Goal: Task Accomplishment & Management: Manage account settings

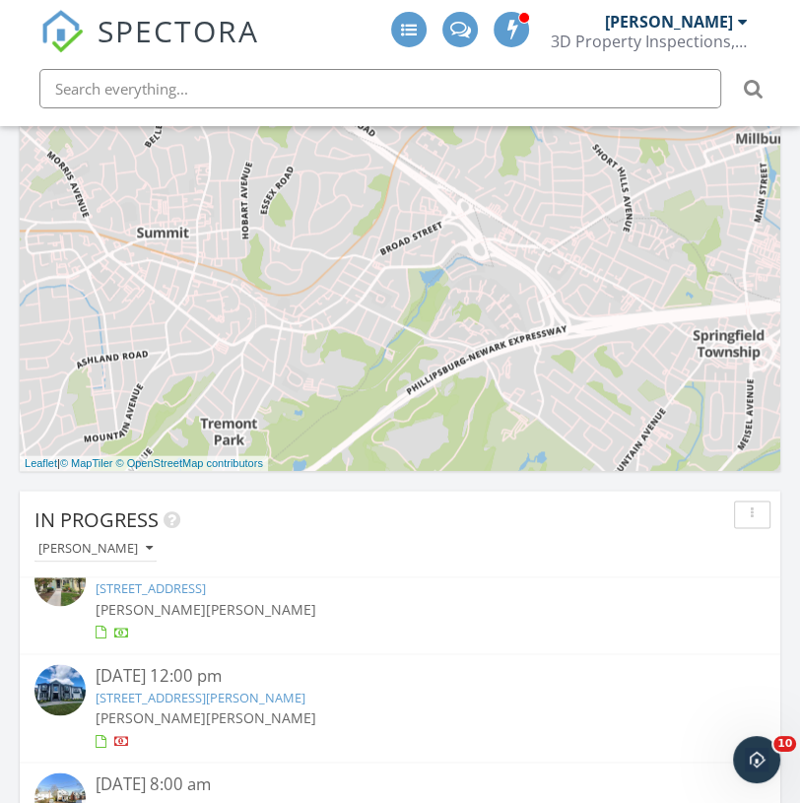
scroll to position [60, 0]
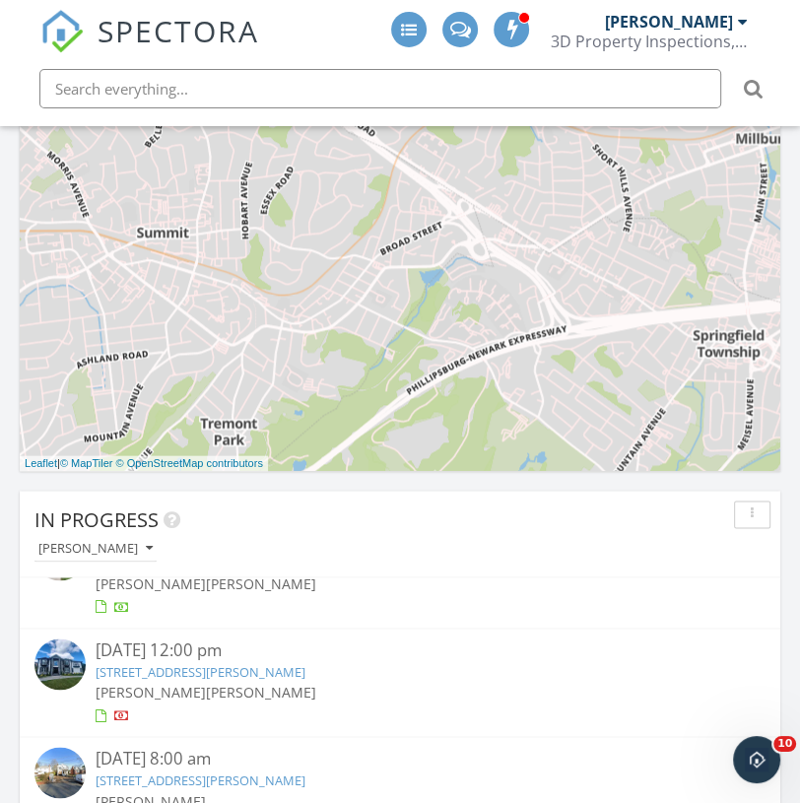
click at [271, 671] on link "125 Hamilton Trail, Totowa, NJ 07512" at bounding box center [201, 672] width 210 height 18
click at [224, 675] on link "125 Hamilton Trail, Totowa, NJ 07512" at bounding box center [201, 672] width 210 height 18
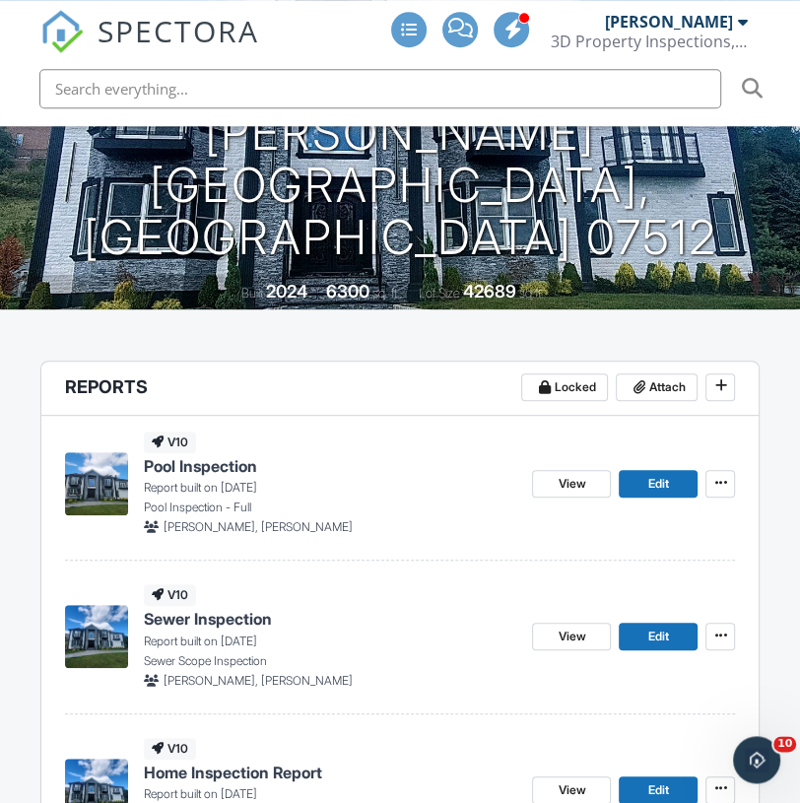
scroll to position [354, 0]
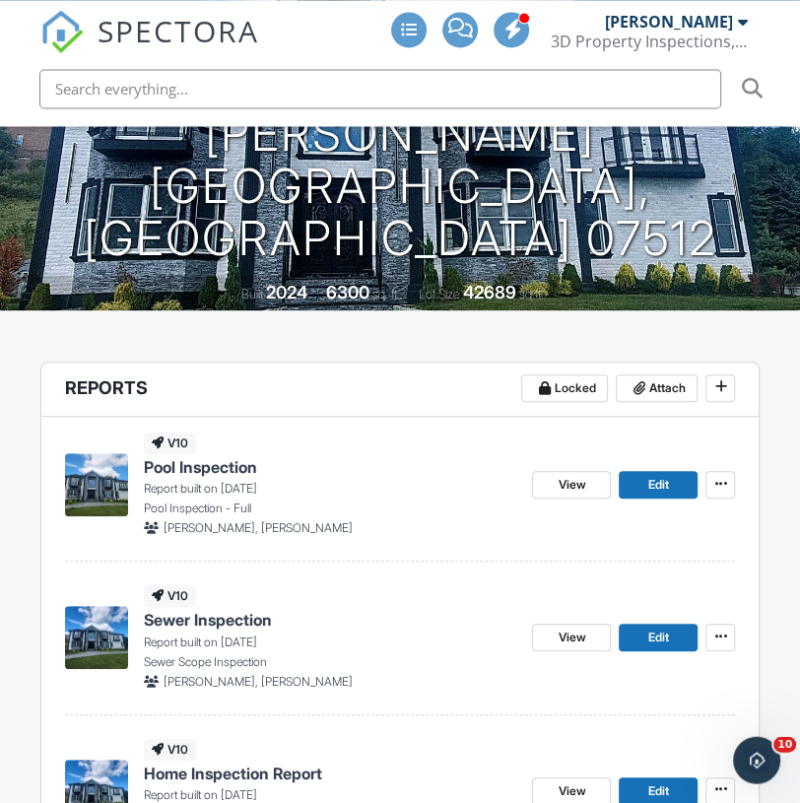
drag, startPoint x: 366, startPoint y: 760, endPoint x: 327, endPoint y: 467, distance: 296.1
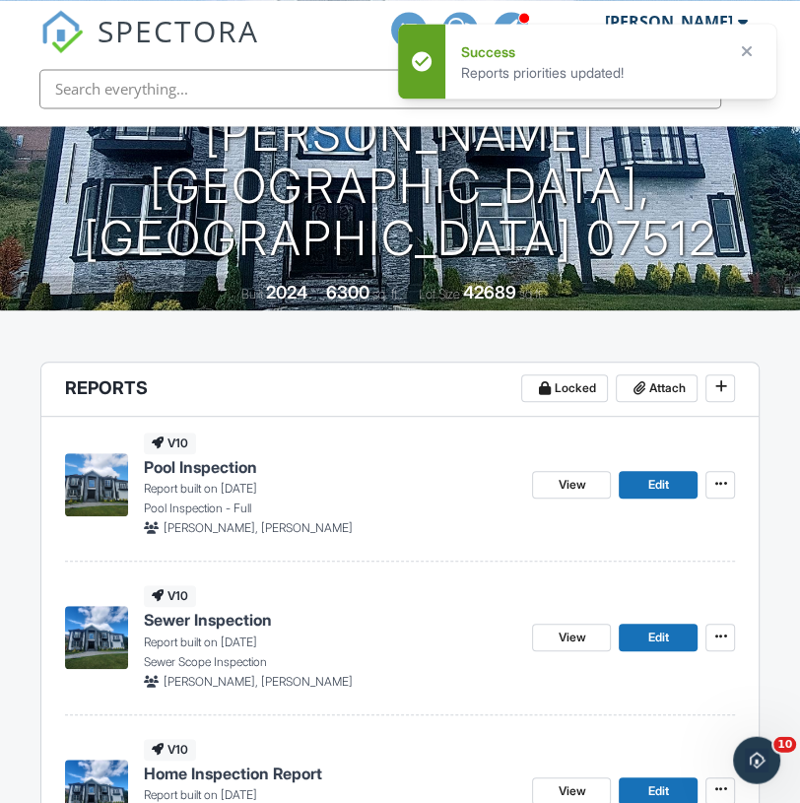
click at [295, 755] on div "v10 Home Inspection Report Report built on 09/26/2025 3DPI Master Template 2023…" at bounding box center [330, 791] width 373 height 104
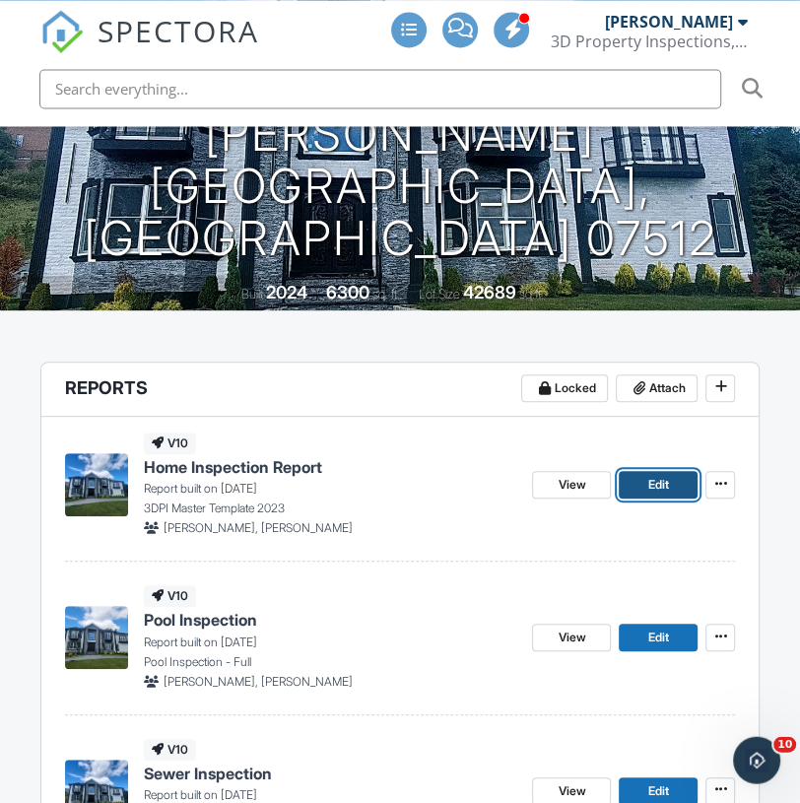
click at [651, 479] on span "Edit" at bounding box center [658, 485] width 21 height 20
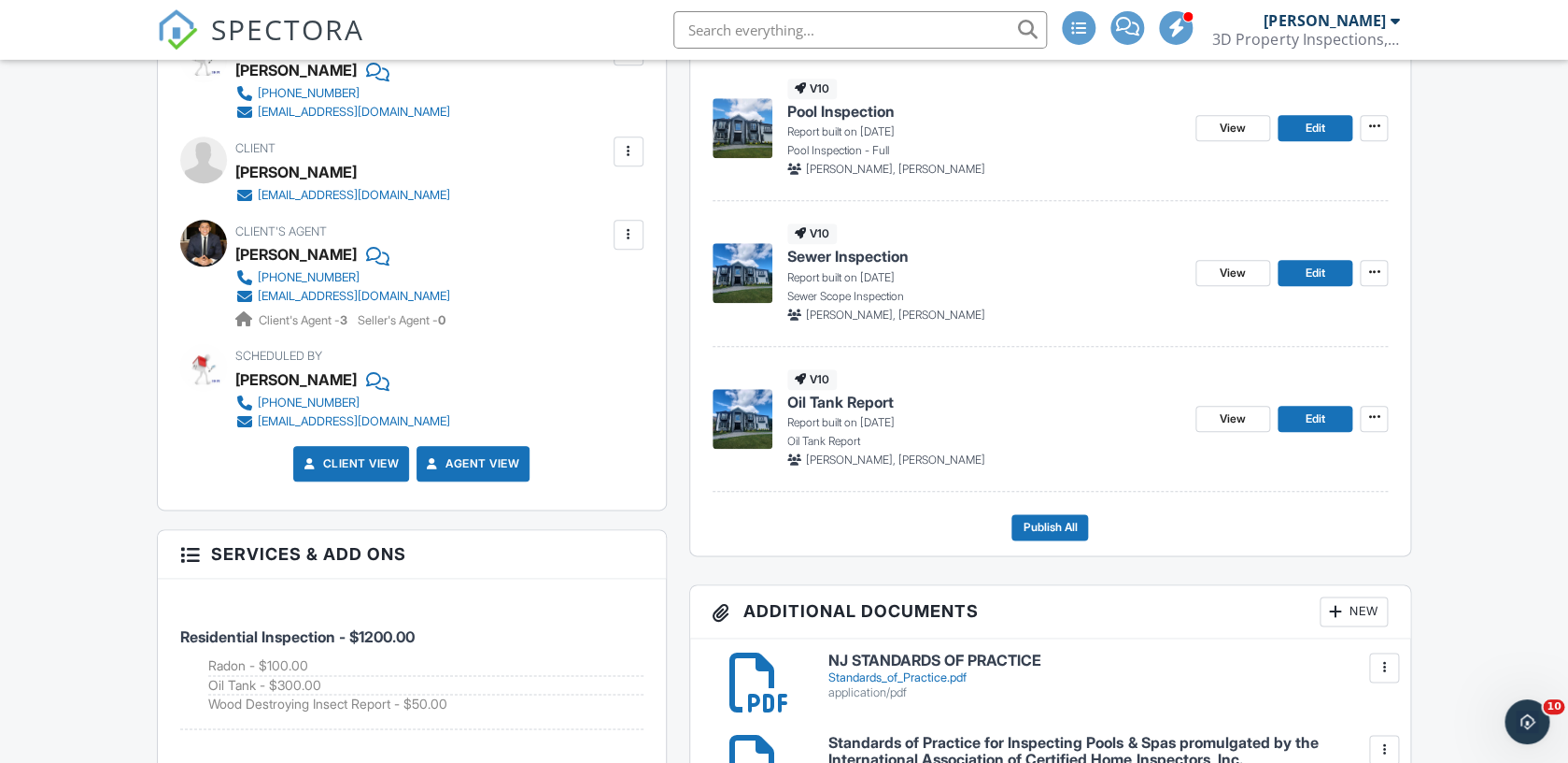
scroll to position [684, 0]
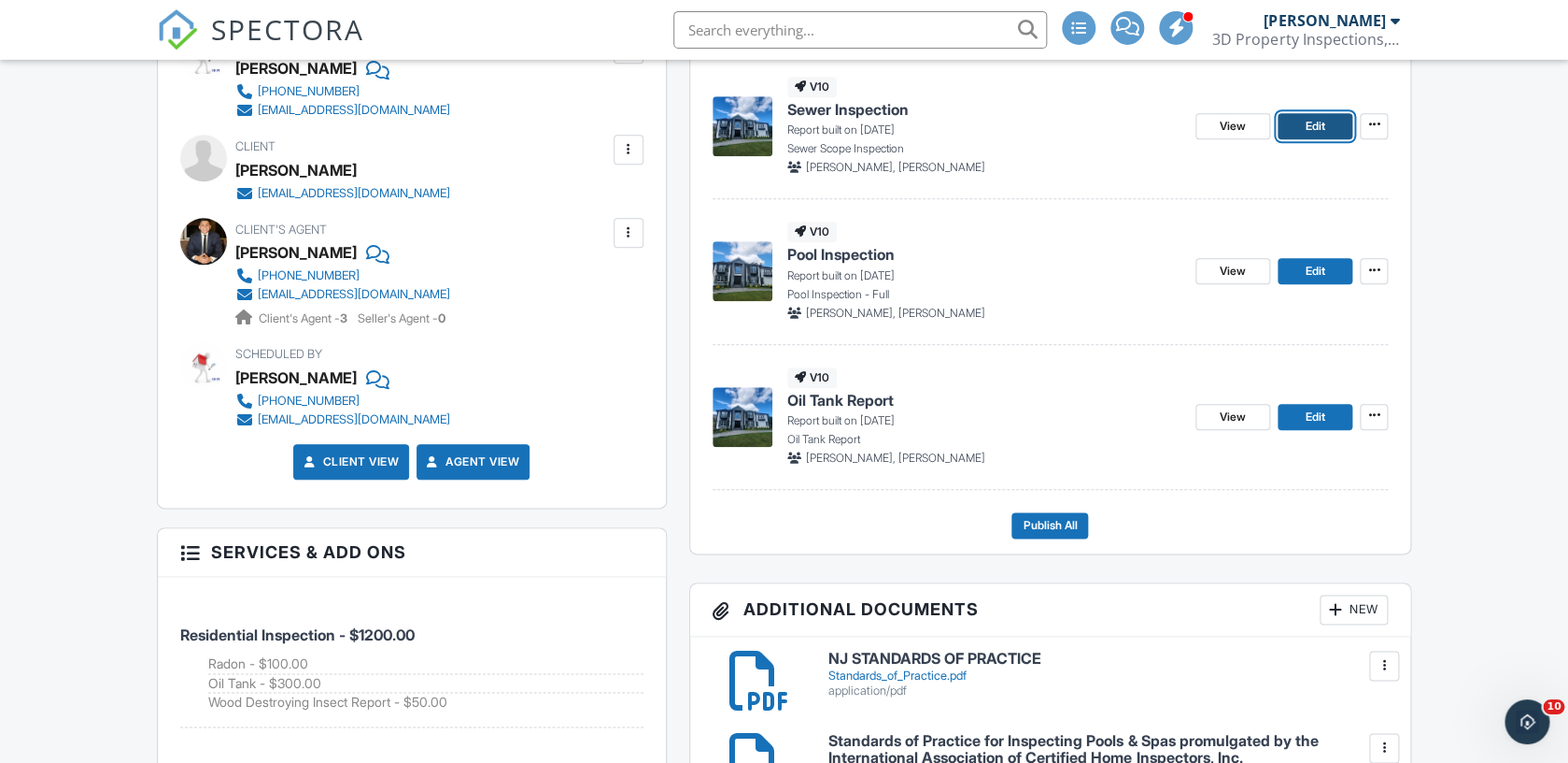
click at [1318, 118] on span "Edit" at bounding box center [1316, 126] width 20 height 19
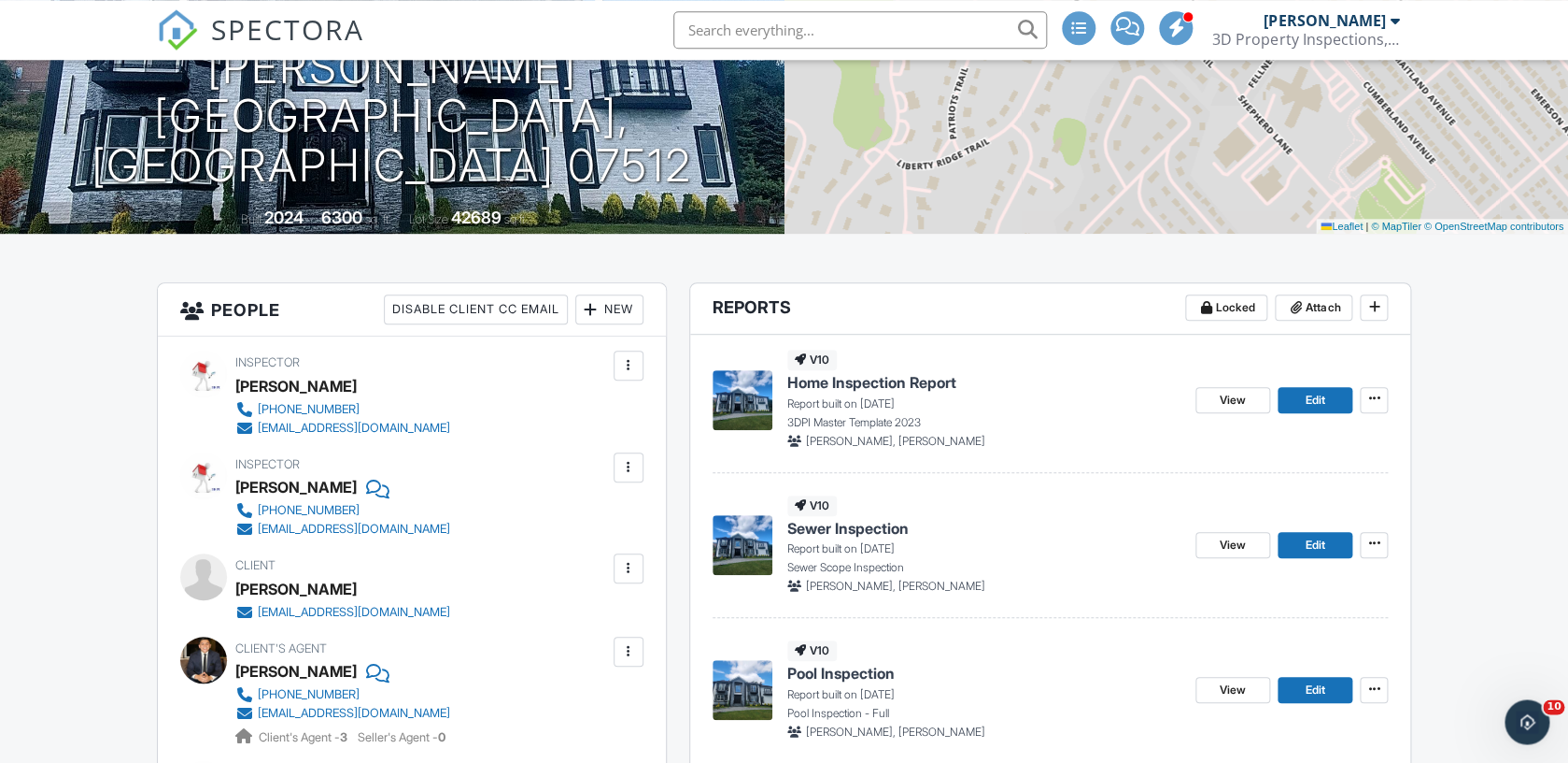
scroll to position [267, 0]
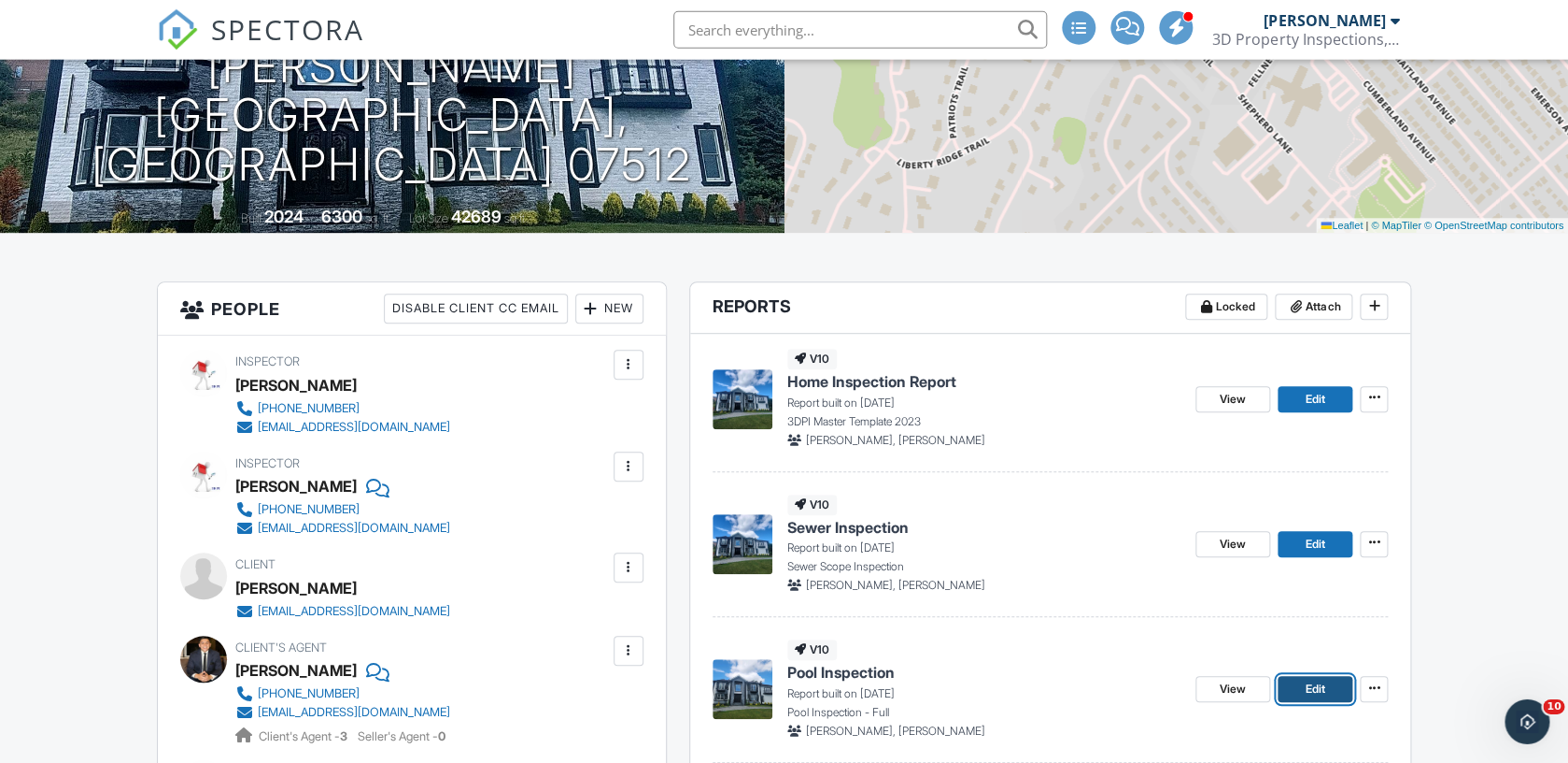
click at [1315, 692] on span "Edit" at bounding box center [1316, 689] width 20 height 19
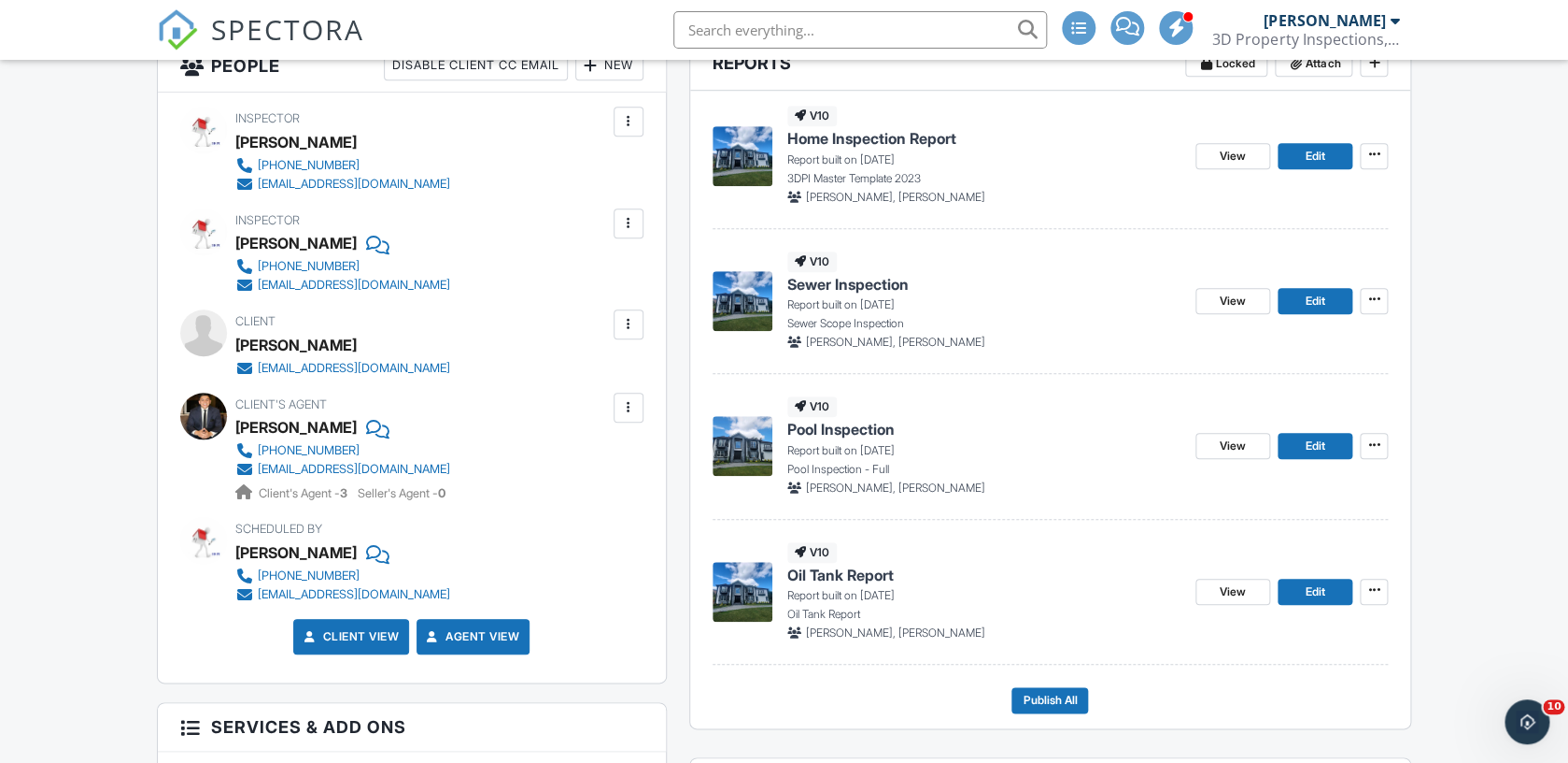
scroll to position [542, 0]
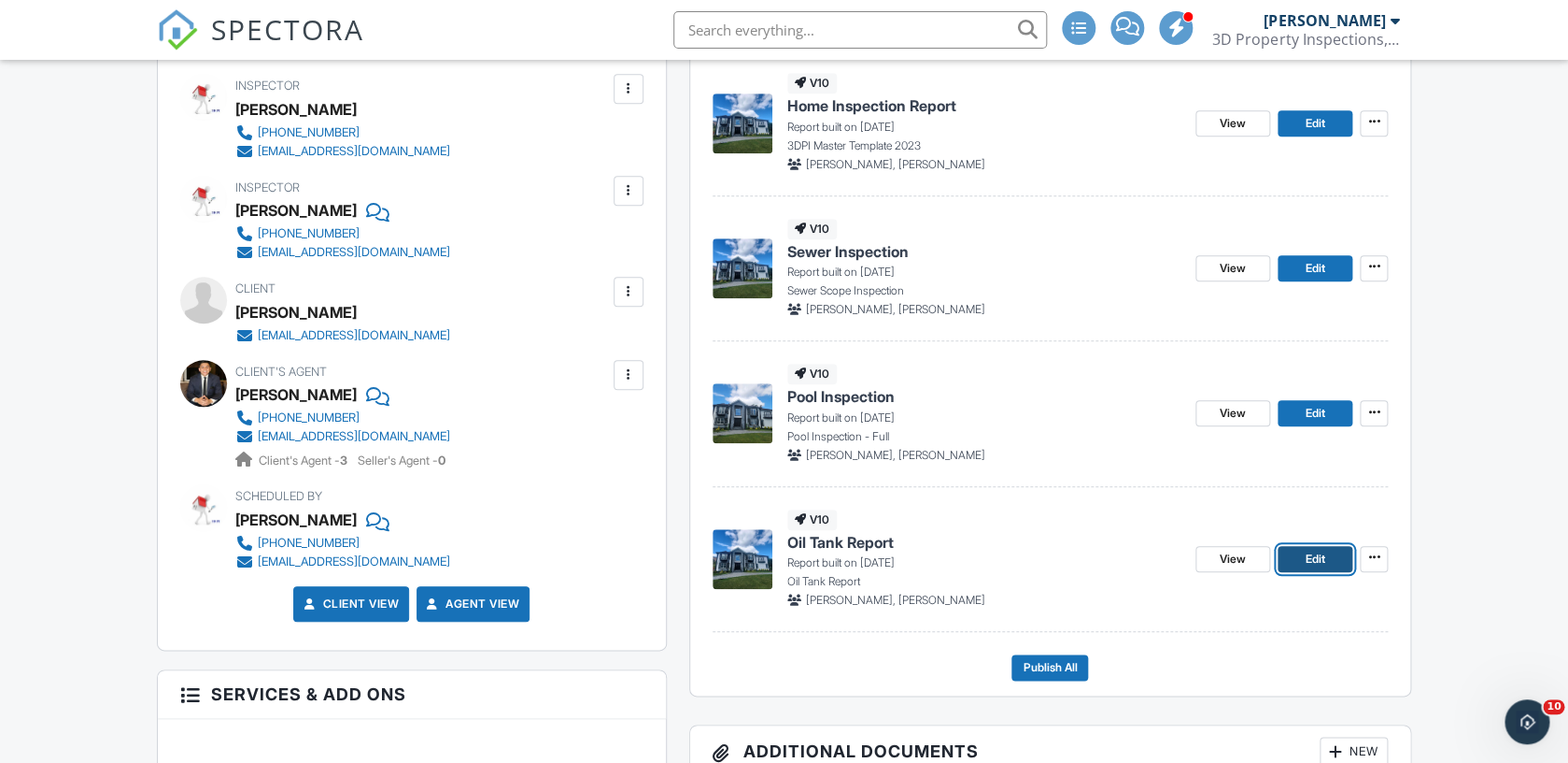
click at [1325, 560] on link "Edit" at bounding box center [1315, 559] width 75 height 27
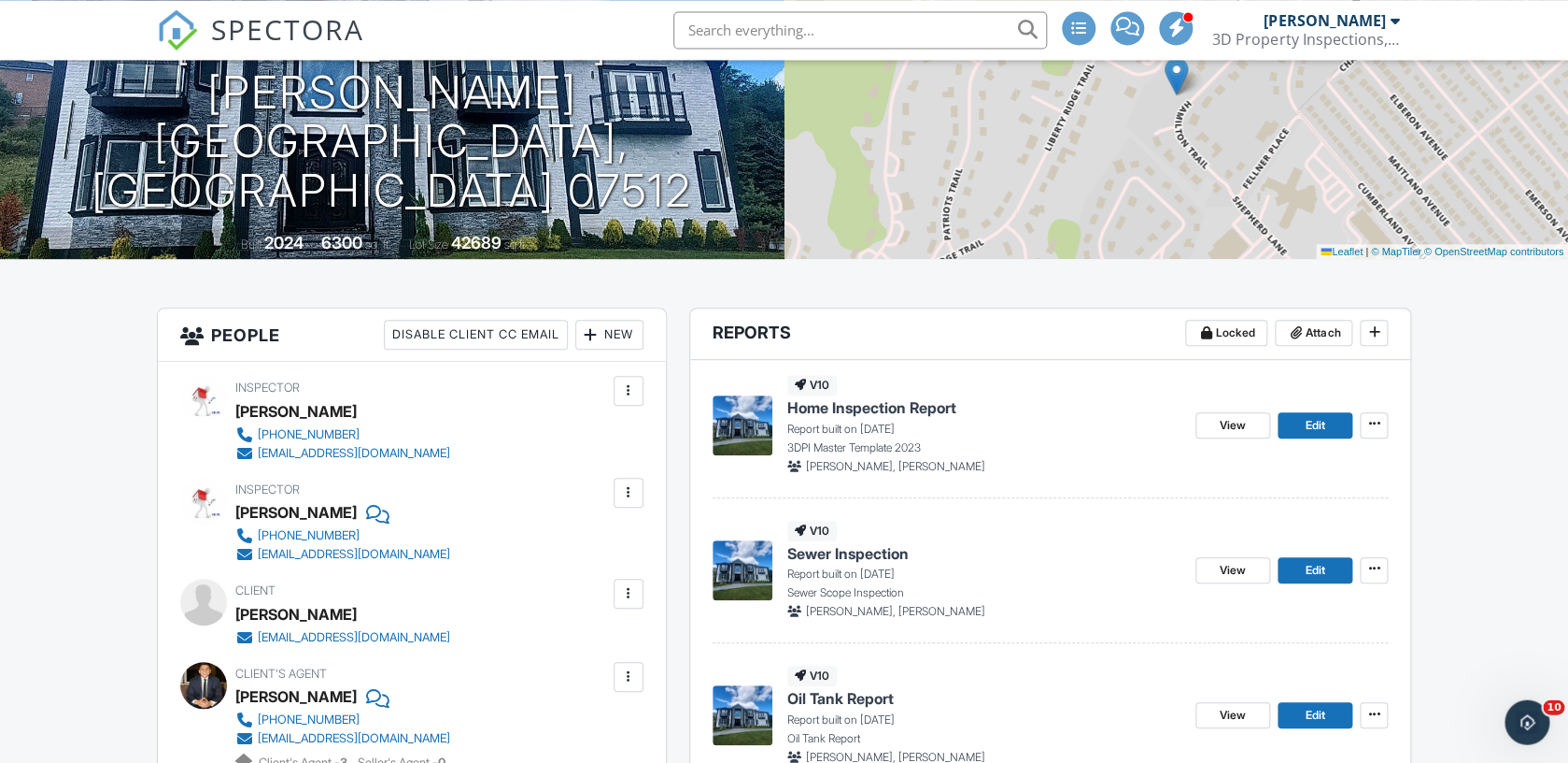
scroll to position [232, 0]
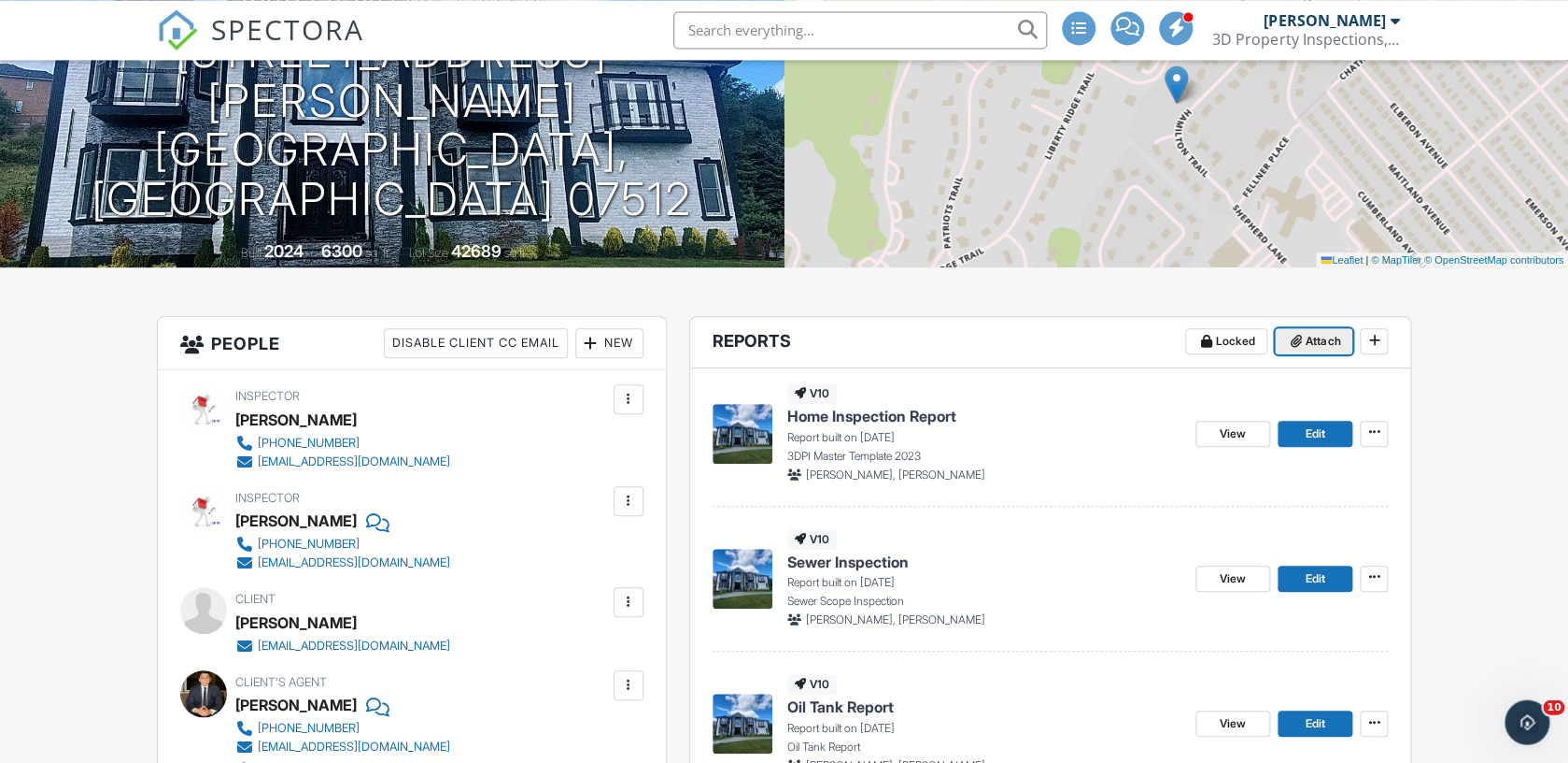
click at [1316, 339] on span "Attach" at bounding box center [1323, 342] width 34 height 19
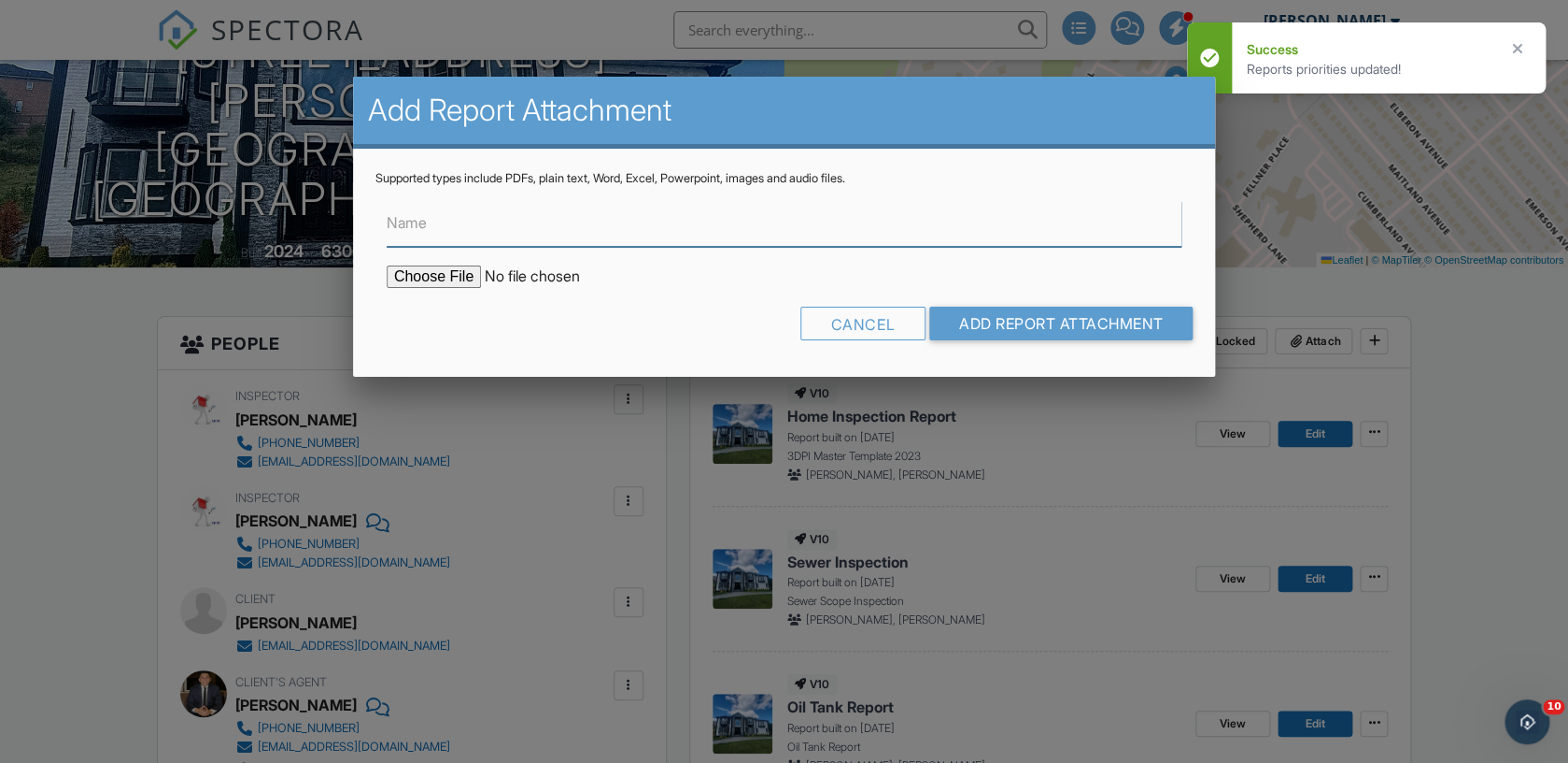
click at [690, 224] on input "Name" at bounding box center [784, 224] width 795 height 46
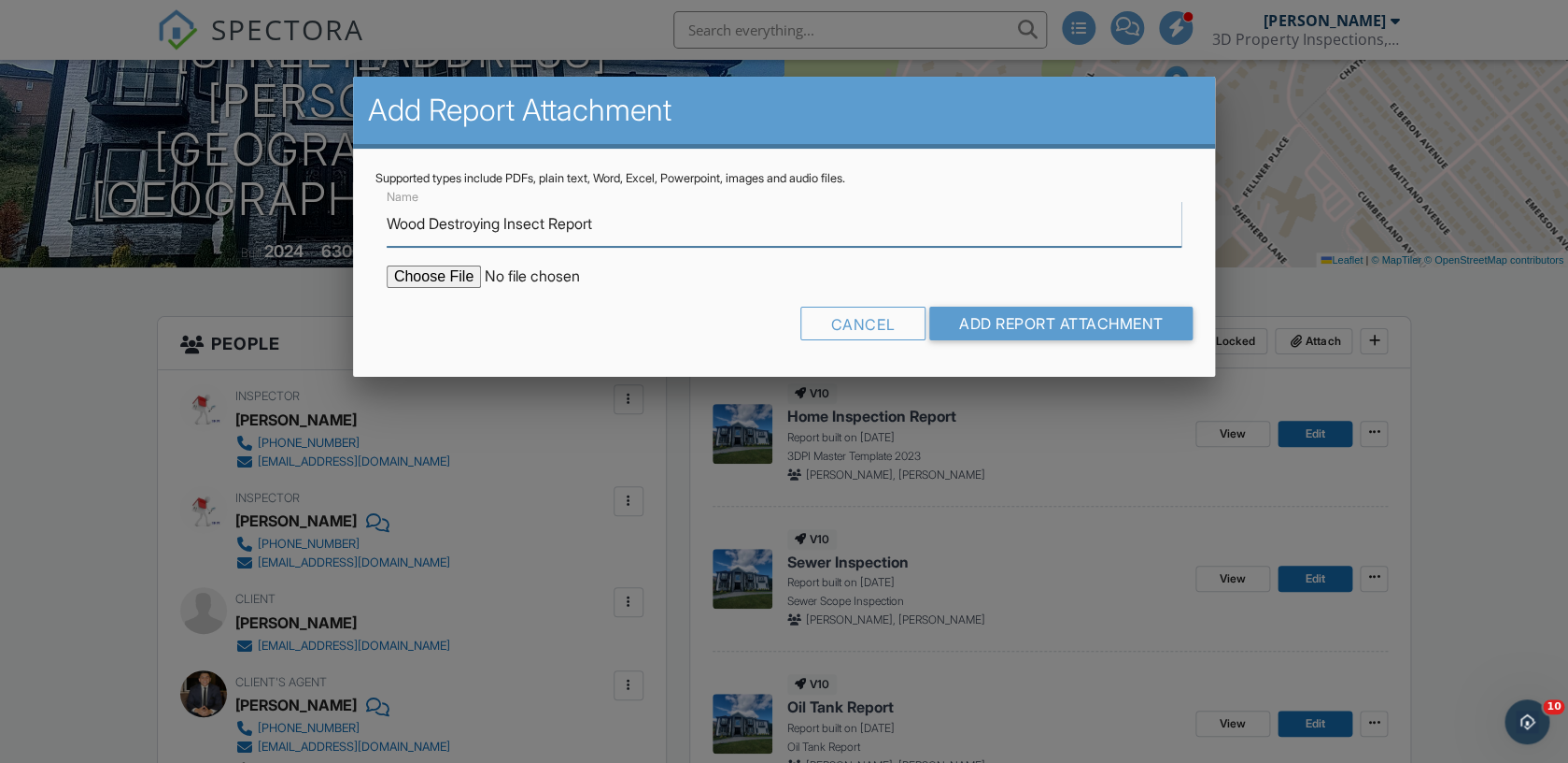
type input "Wood Destroying Insect Report"
click at [420, 280] on input "file" at bounding box center [545, 277] width 318 height 23
type input "C:\fakepath\125-hamilton-trail-2025-09-28-x-rJdn.pdf"
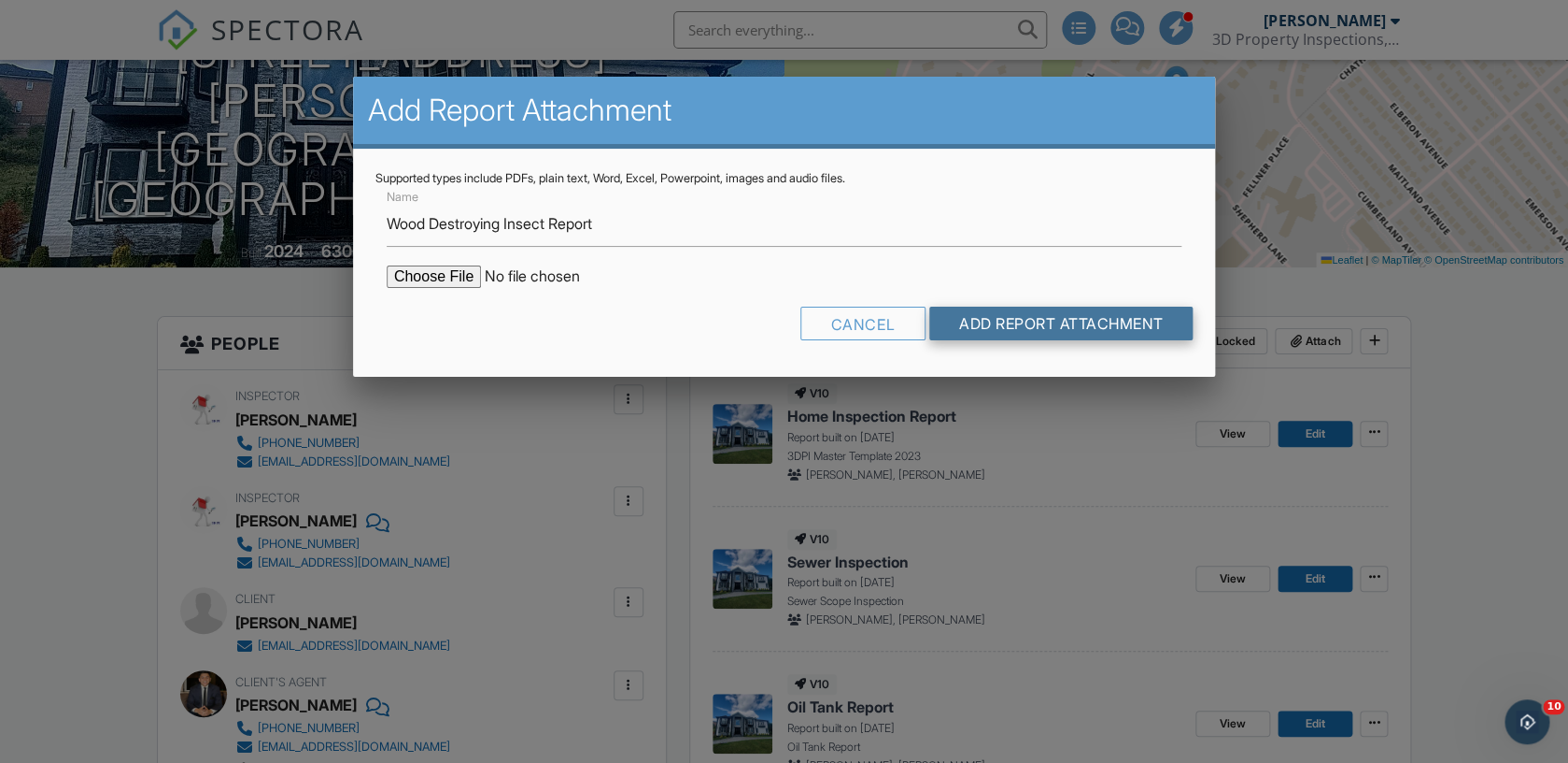
click at [1131, 324] on input "Add Report Attachment" at bounding box center [1061, 323] width 265 height 33
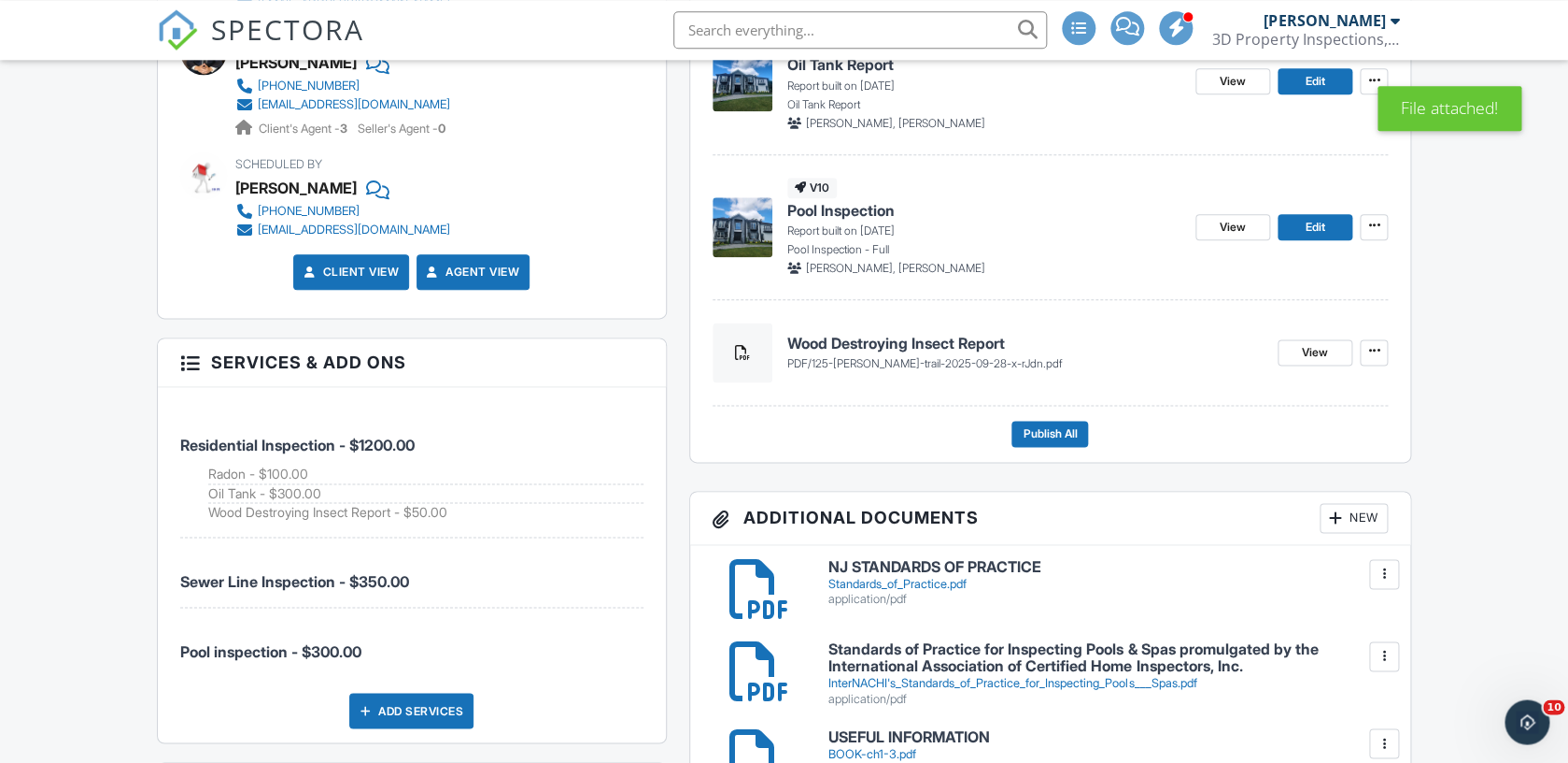
scroll to position [892, 0]
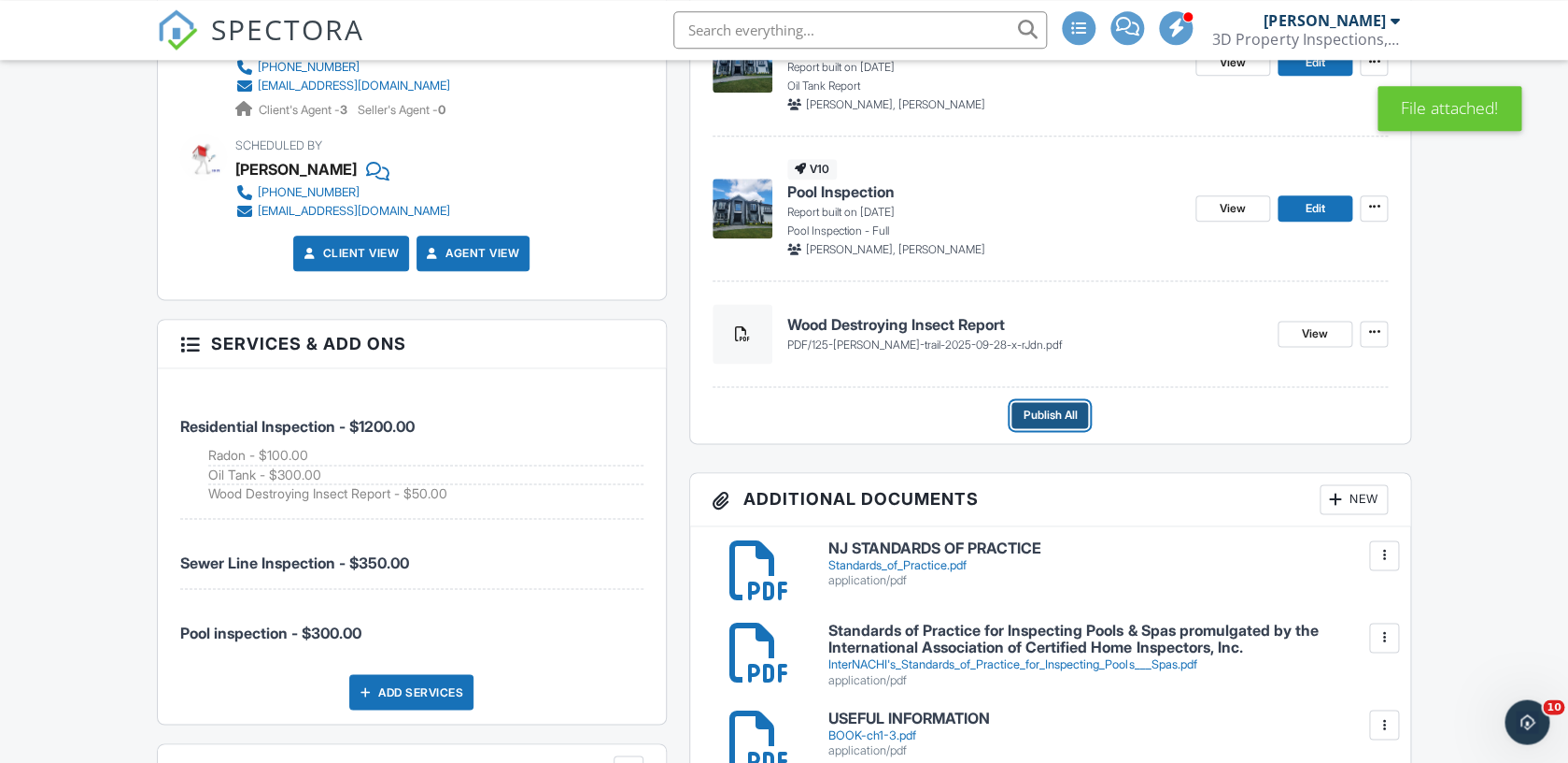
click at [1073, 413] on span "Publish All" at bounding box center [1049, 415] width 54 height 19
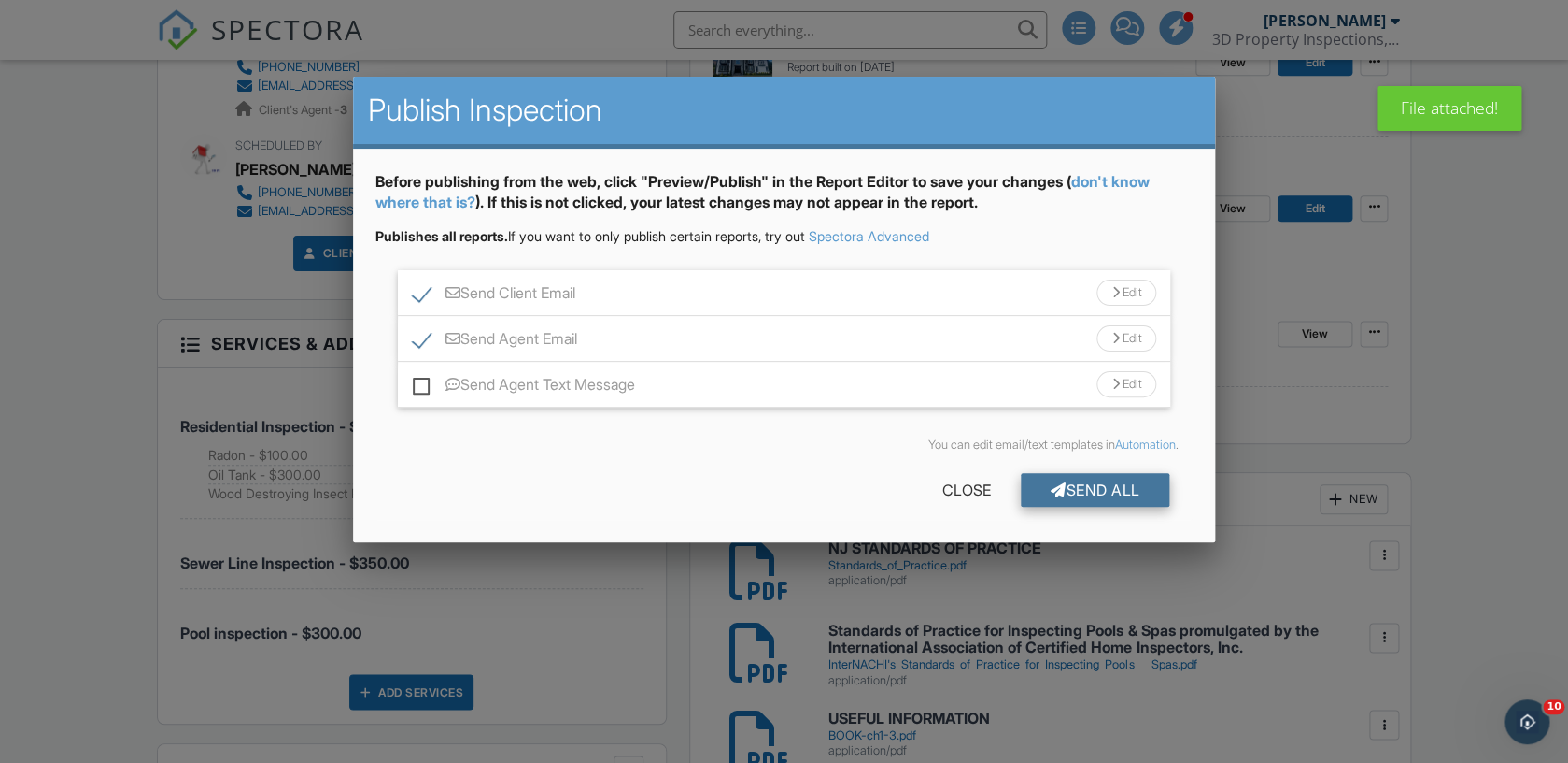
click at [1115, 501] on div "Send All" at bounding box center [1096, 489] width 150 height 33
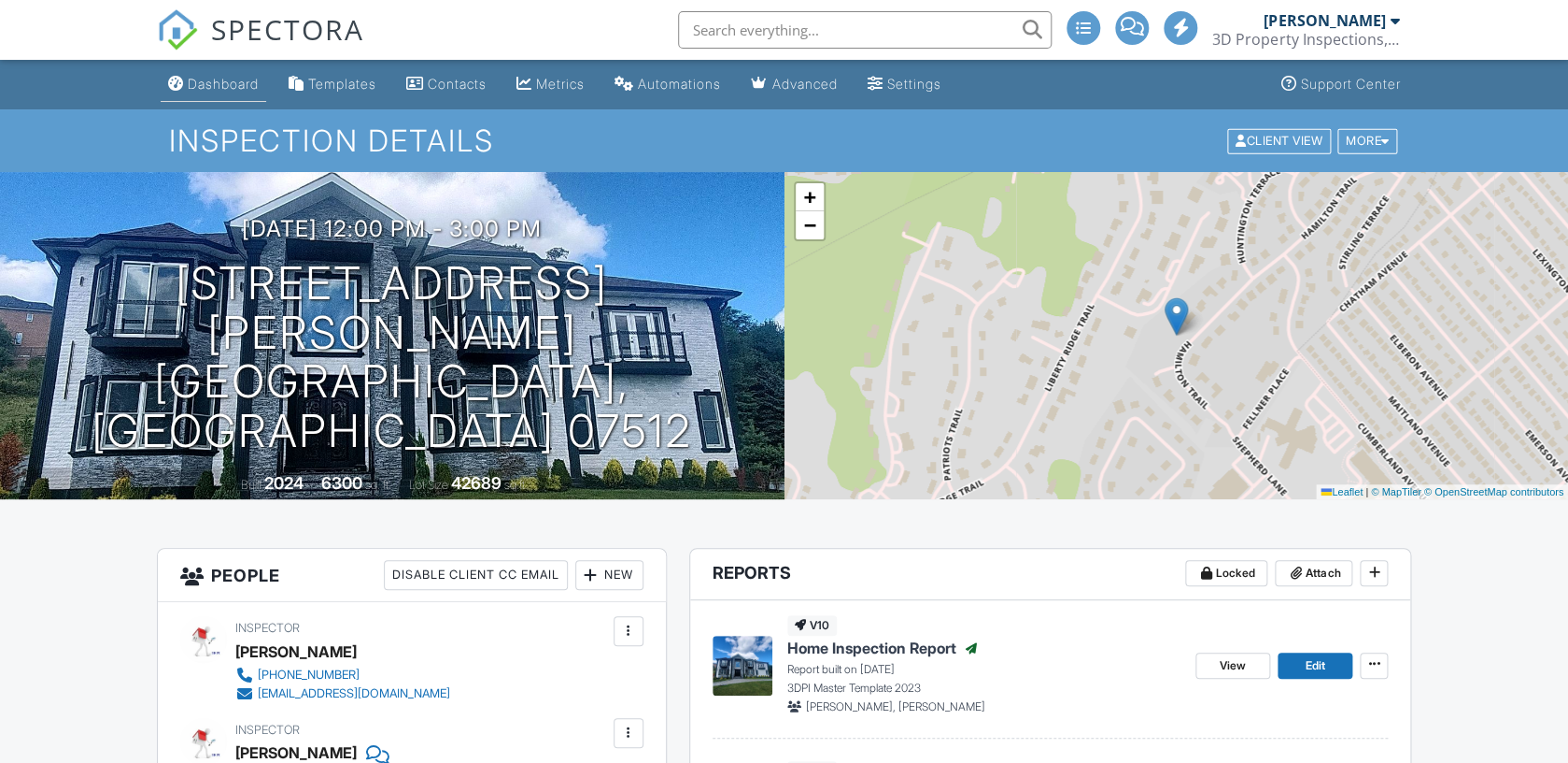
click at [231, 87] on div "Dashboard" at bounding box center [223, 84] width 71 height 16
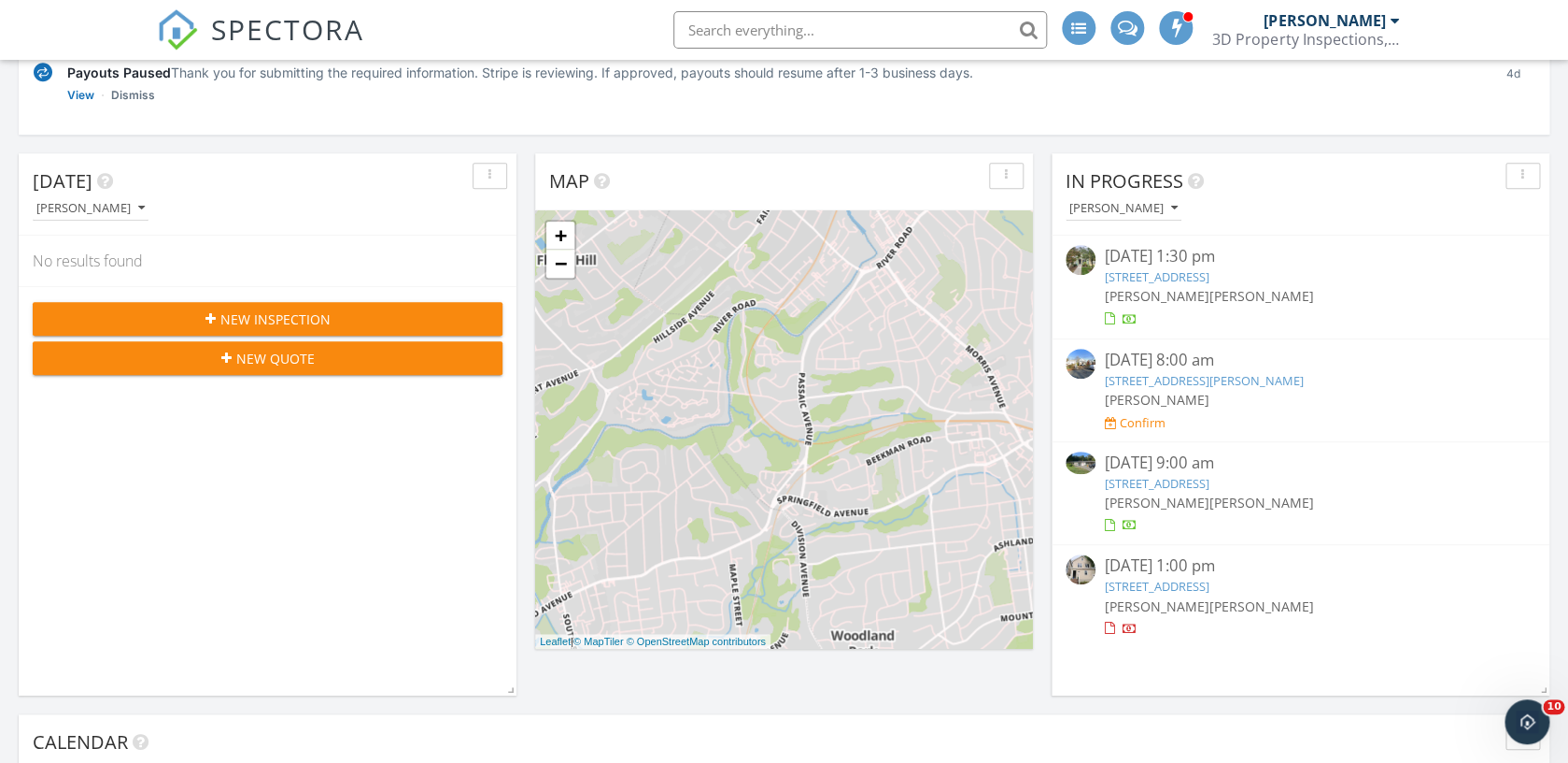
scroll to position [287, 0]
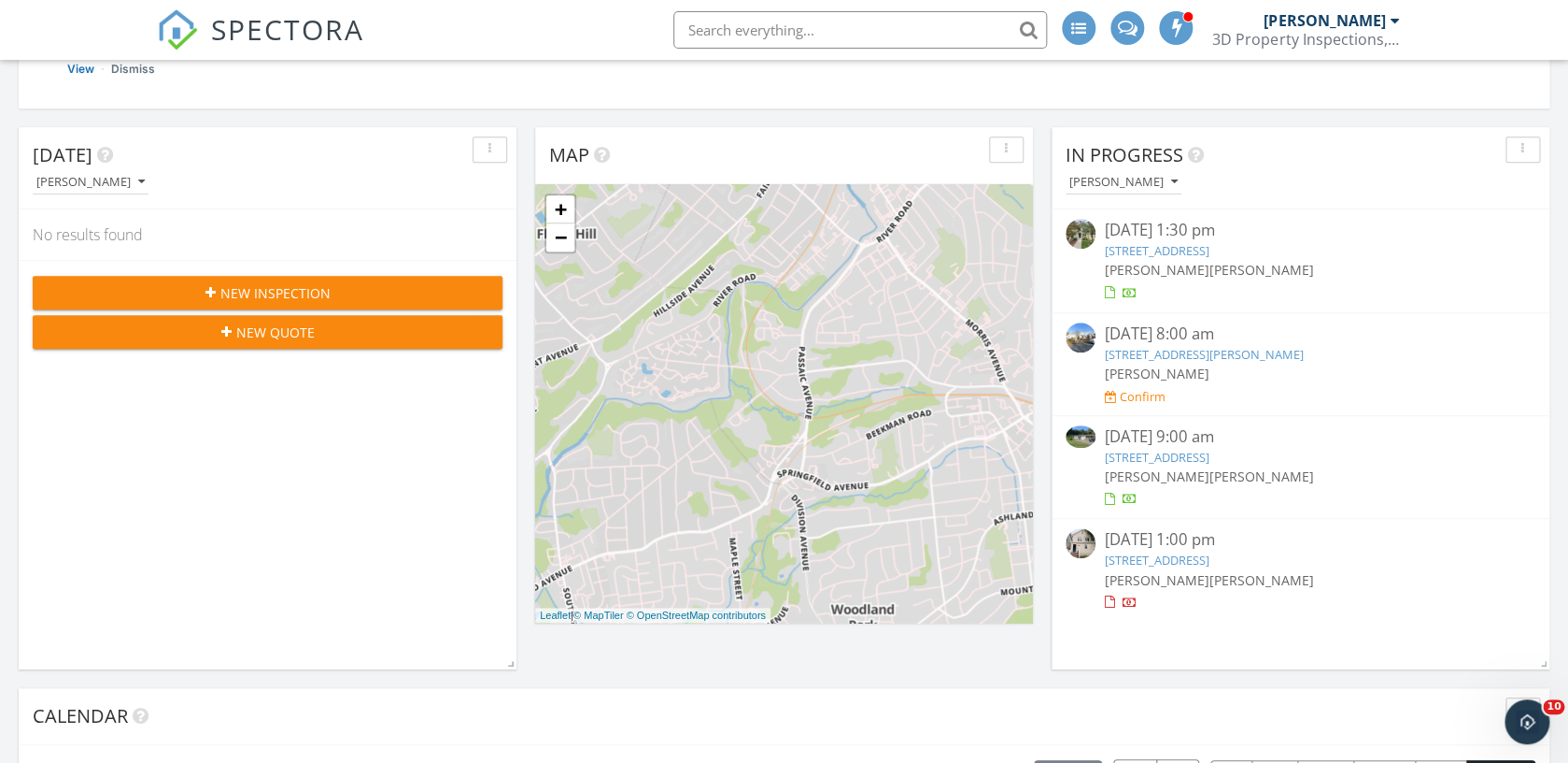
click at [1209, 460] on link "74 Jacksonville Rd, Montville, NJ 07082" at bounding box center [1157, 457] width 104 height 17
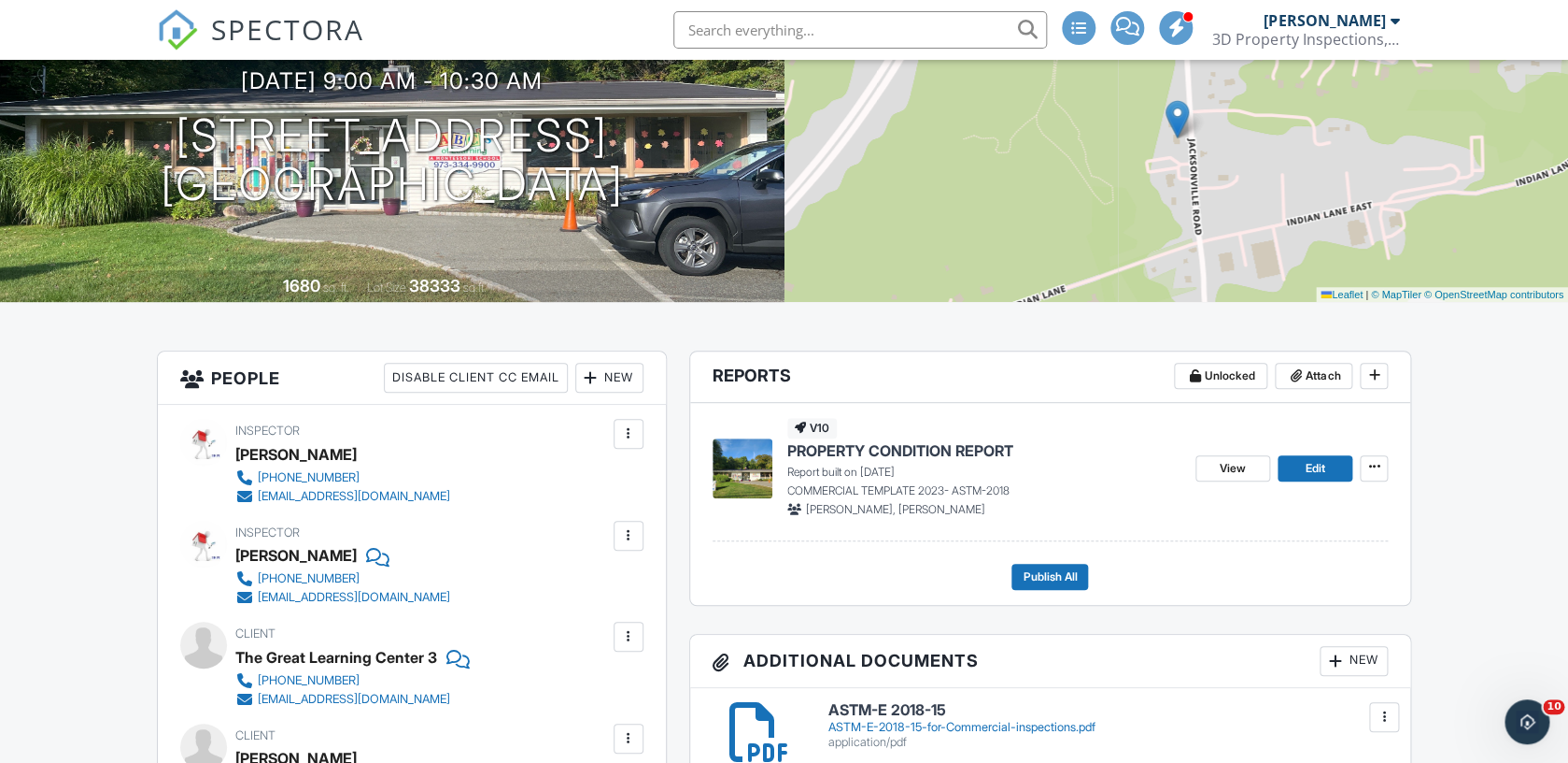
scroll to position [206, 0]
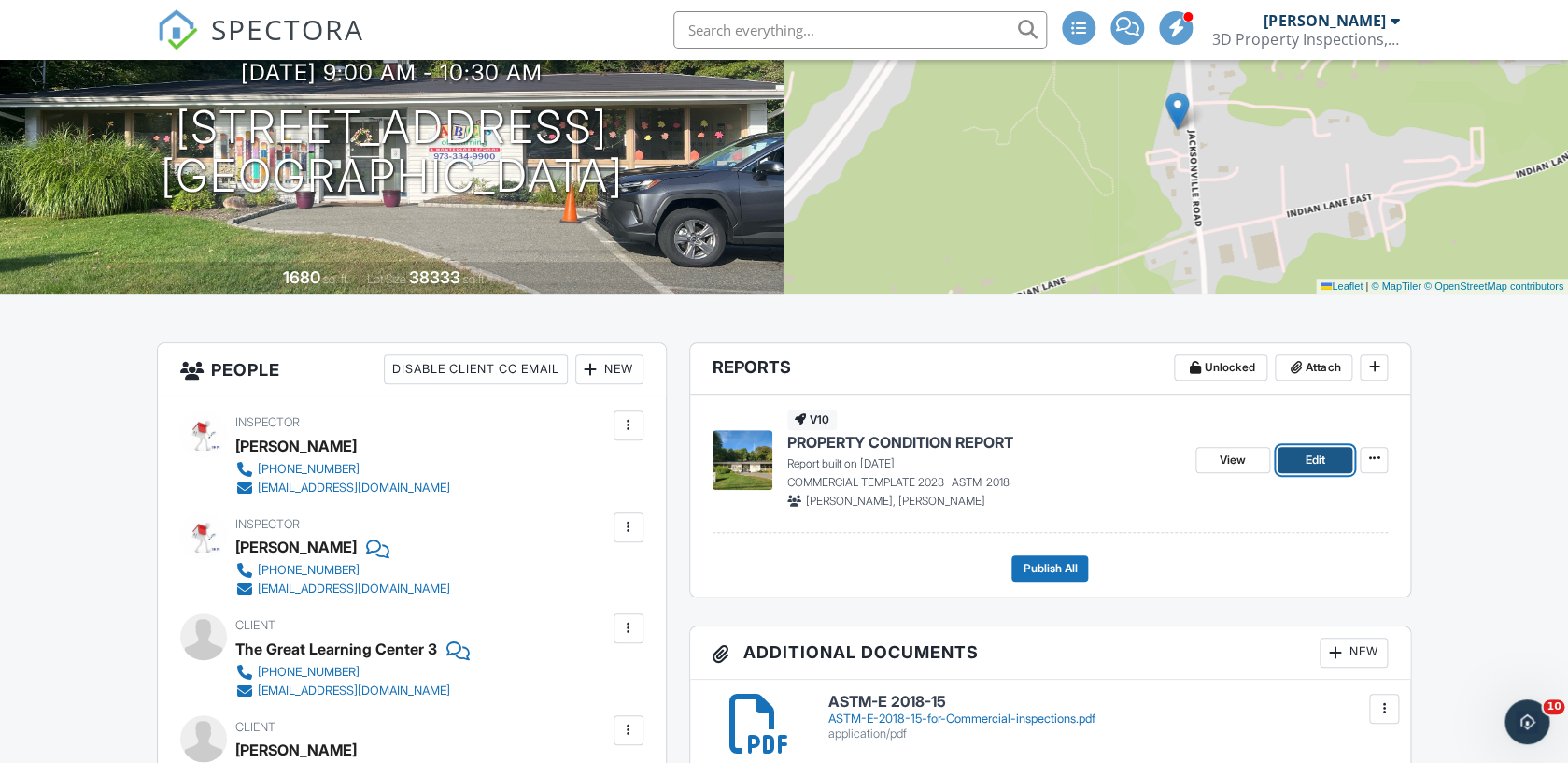
click at [1316, 459] on span "Edit" at bounding box center [1316, 460] width 20 height 19
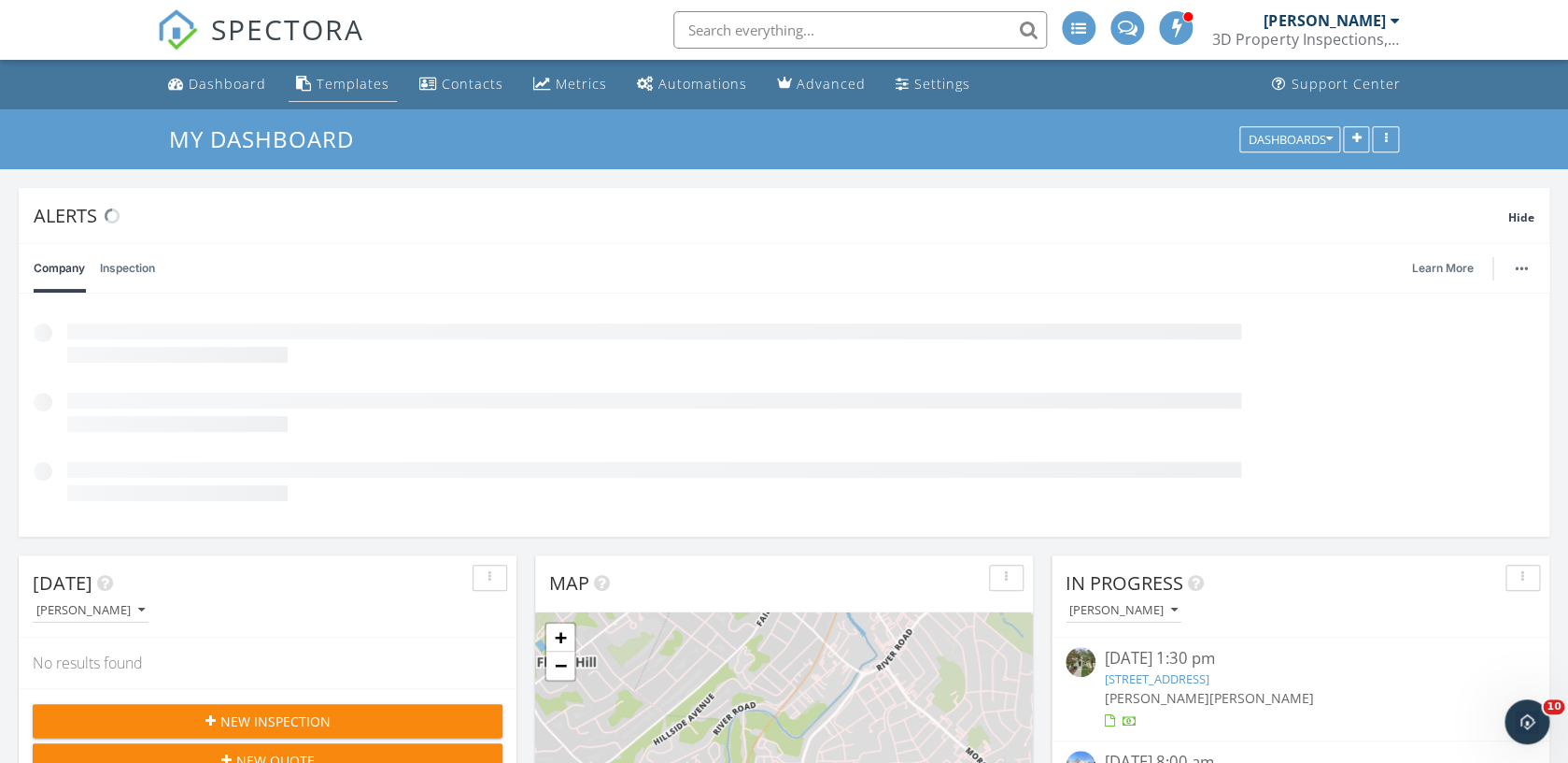
click at [352, 80] on div "Templates" at bounding box center [353, 84] width 73 height 18
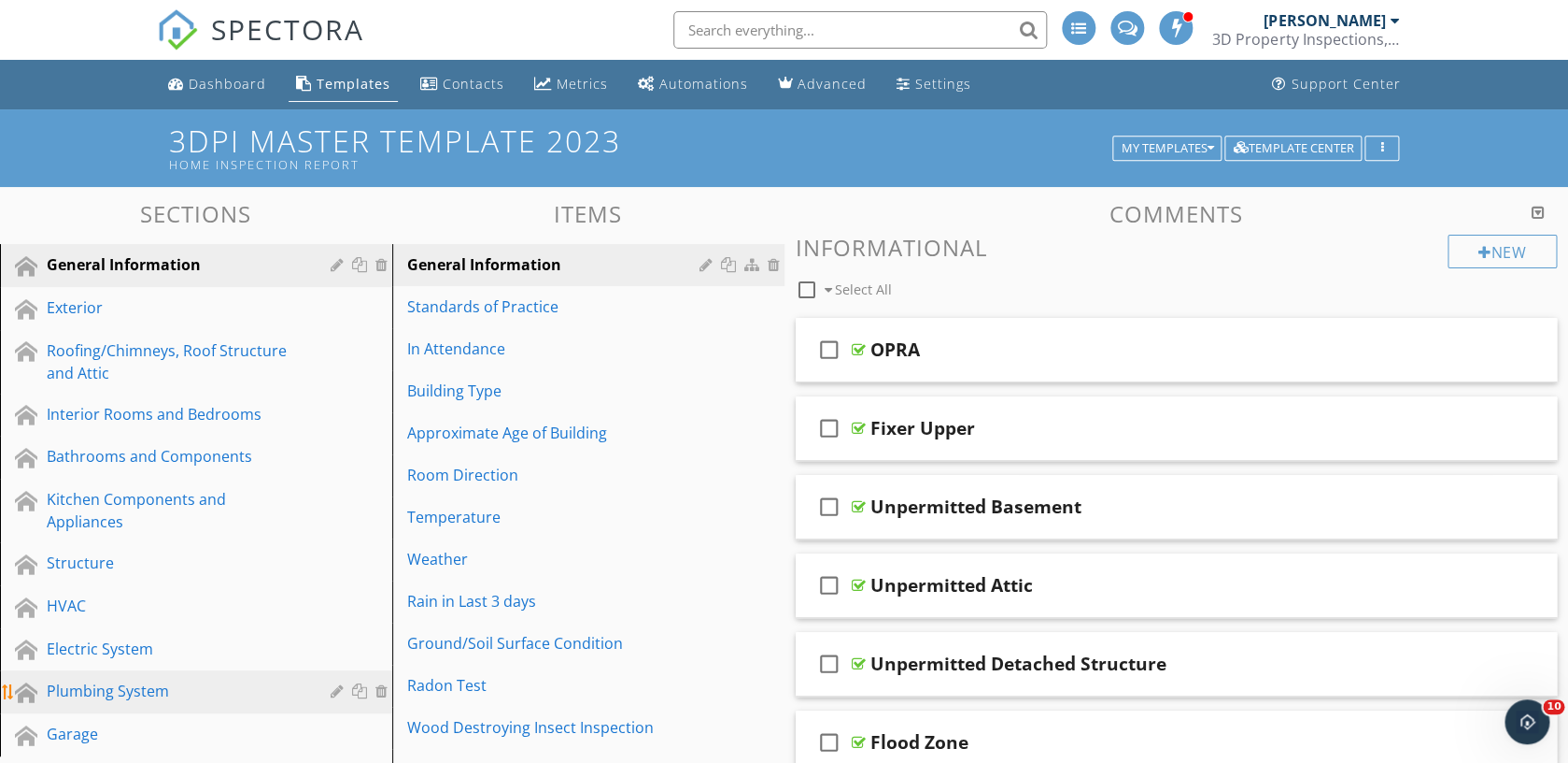
click at [212, 679] on div "Plumbing System" at bounding box center [175, 691] width 257 height 23
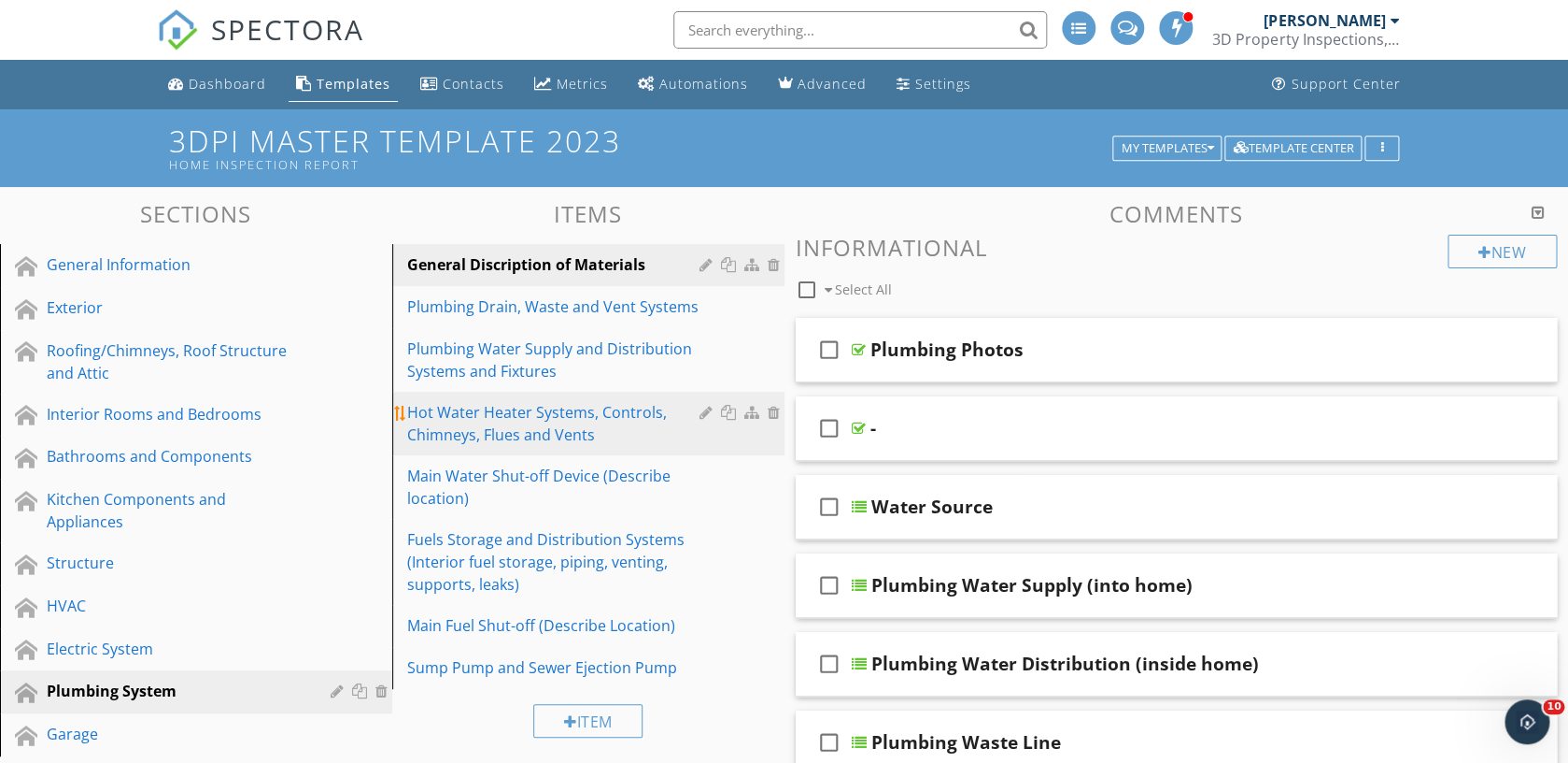
click at [554, 422] on div "Hot Water Heater Systems, Controls, Chimneys, Flues and Vents" at bounding box center [556, 422] width 298 height 45
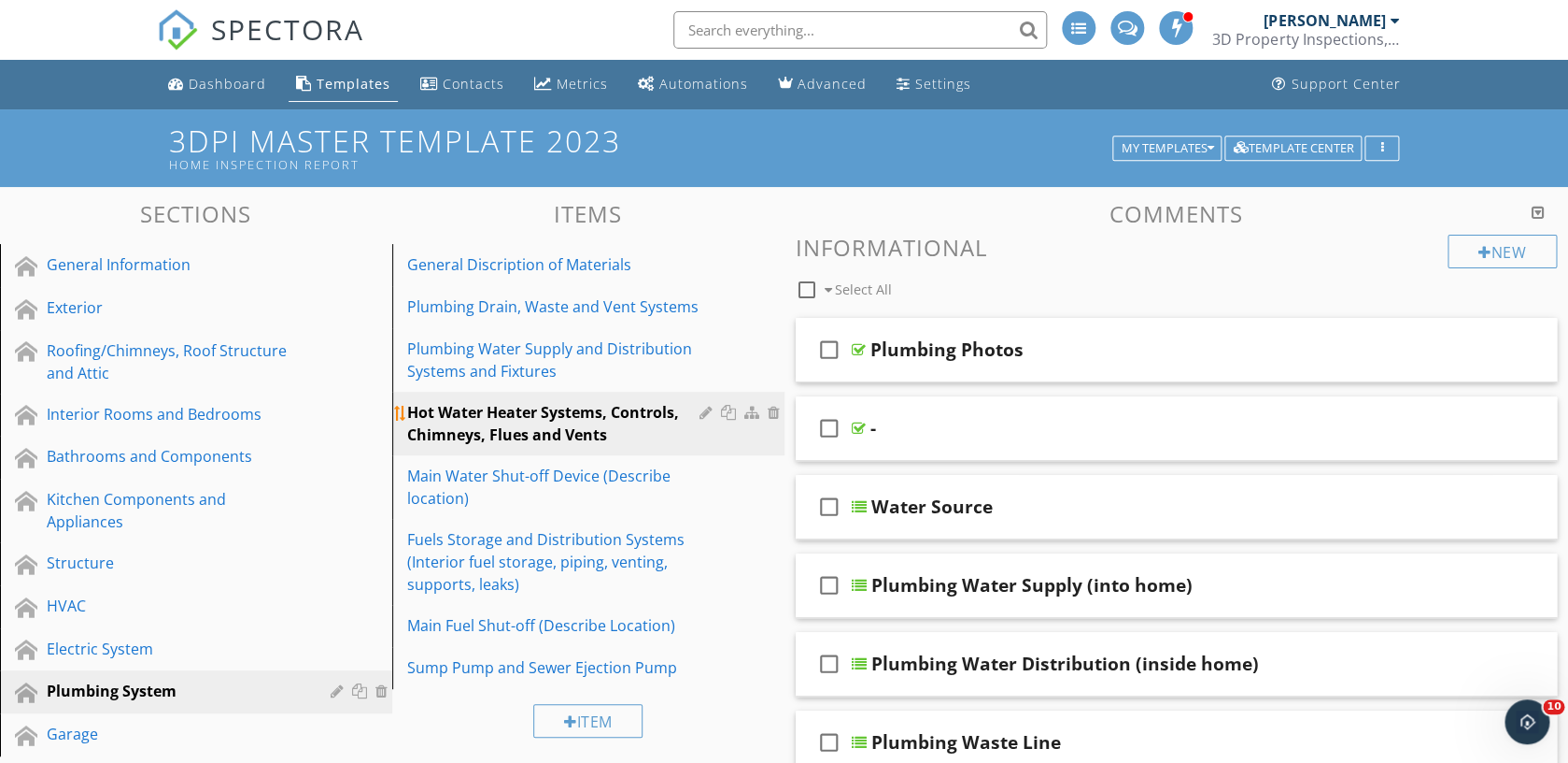
click at [554, 422] on div "Hot Water Heater Systems, Controls, Chimneys, Flues and Vents" at bounding box center [556, 422] width 298 height 45
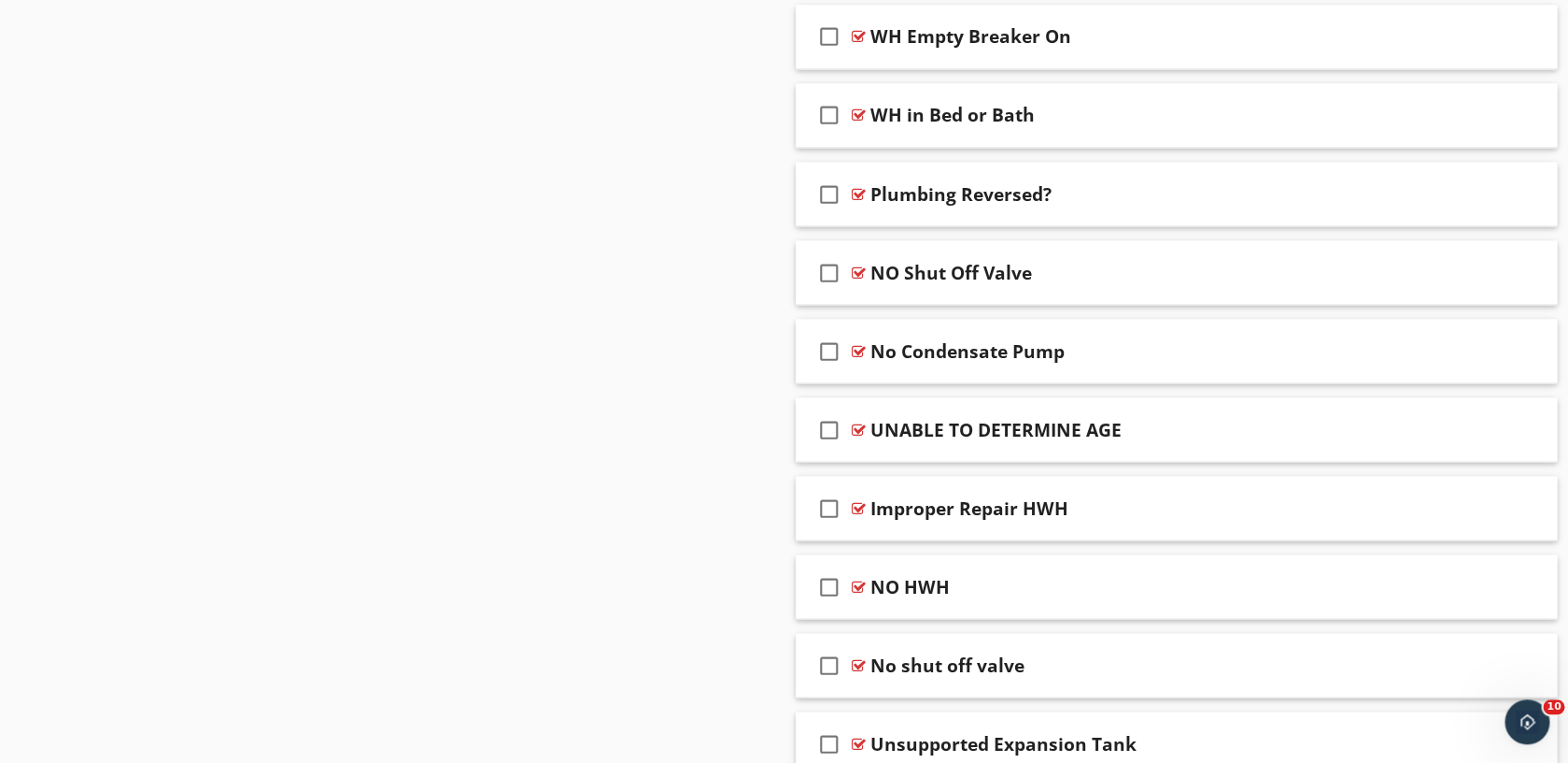
scroll to position [4661, 0]
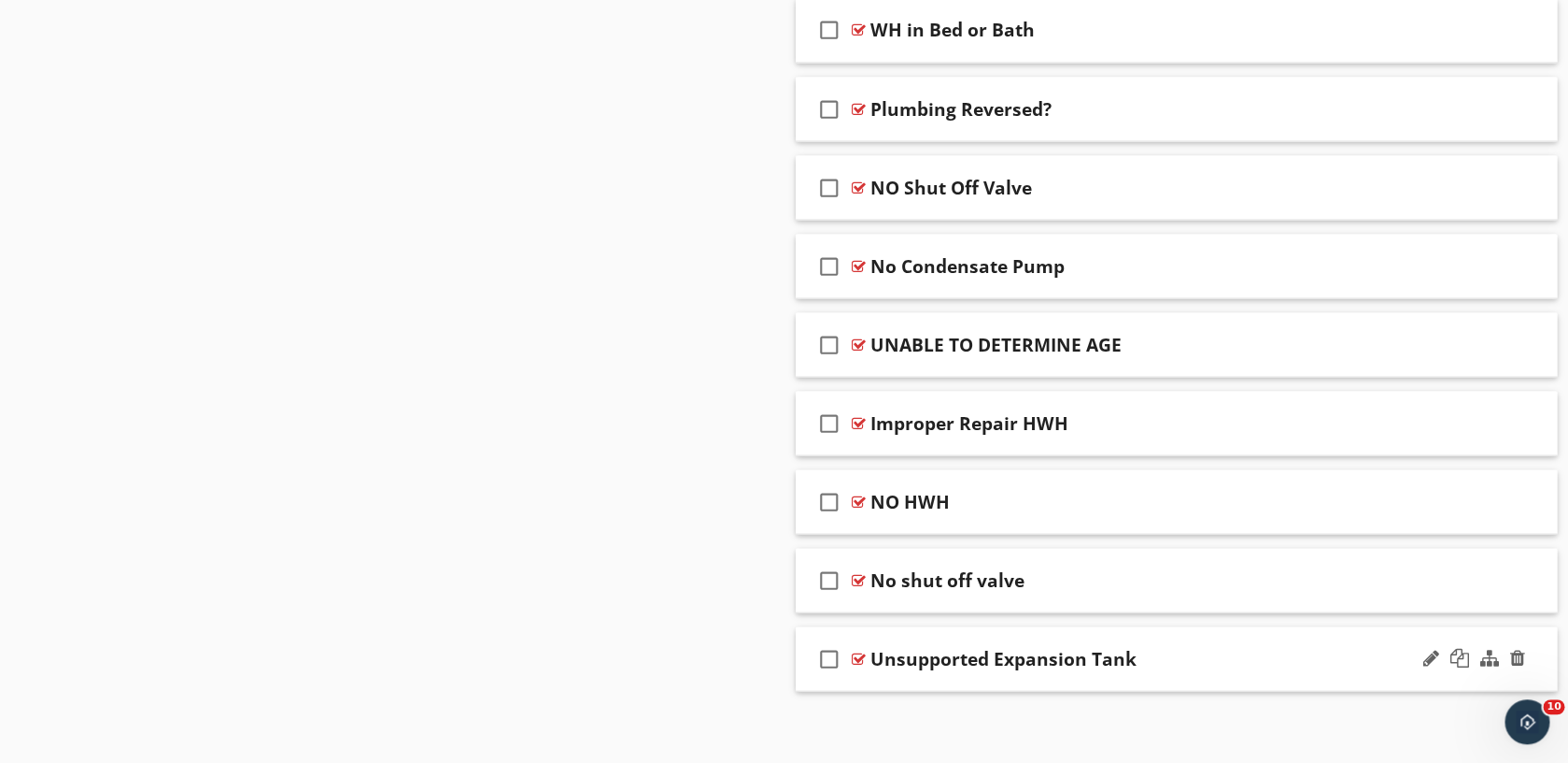
click at [1227, 650] on div "Unsupported Expansion Tank" at bounding box center [1142, 658] width 544 height 23
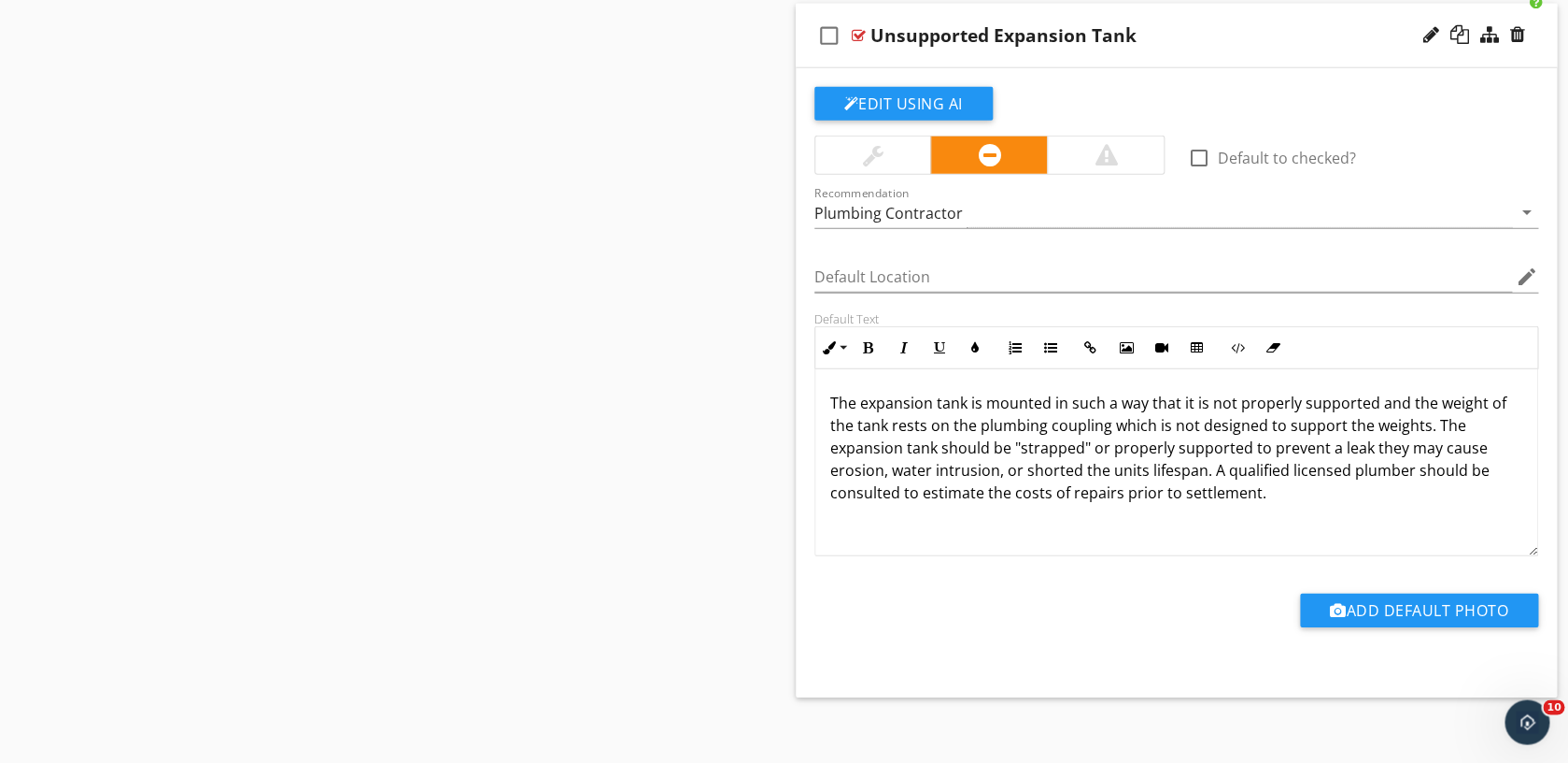
scroll to position [5290, 0]
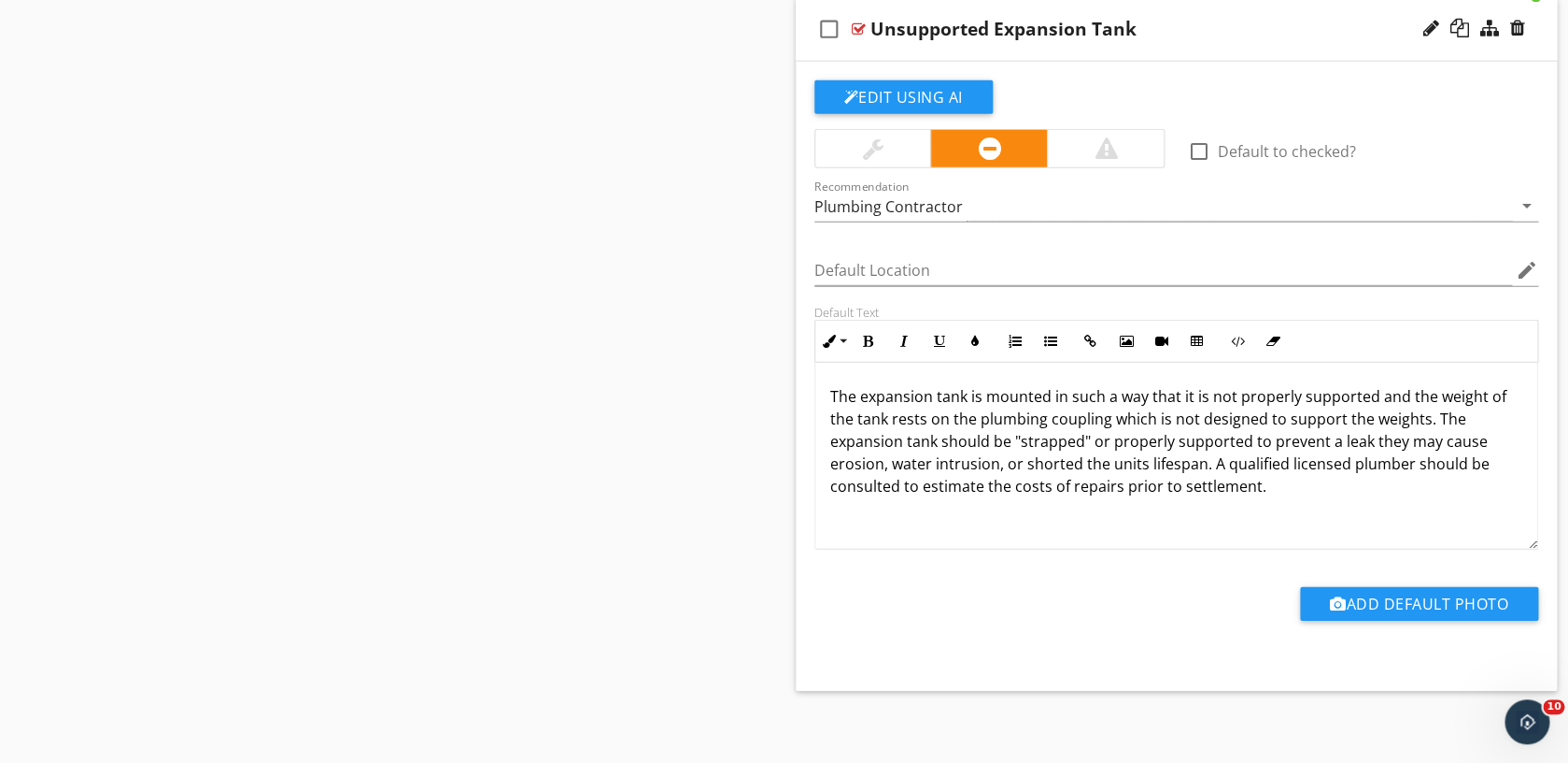
drag, startPoint x: 1299, startPoint y: 484, endPoint x: 824, endPoint y: 386, distance: 485.0
click at [824, 386] on div "The expansion tank is mounted in such a way that it is not properly supported a…" at bounding box center [1177, 456] width 723 height 187
copy p "The expansion tank is mounted in such a way that it is not properly supported a…"
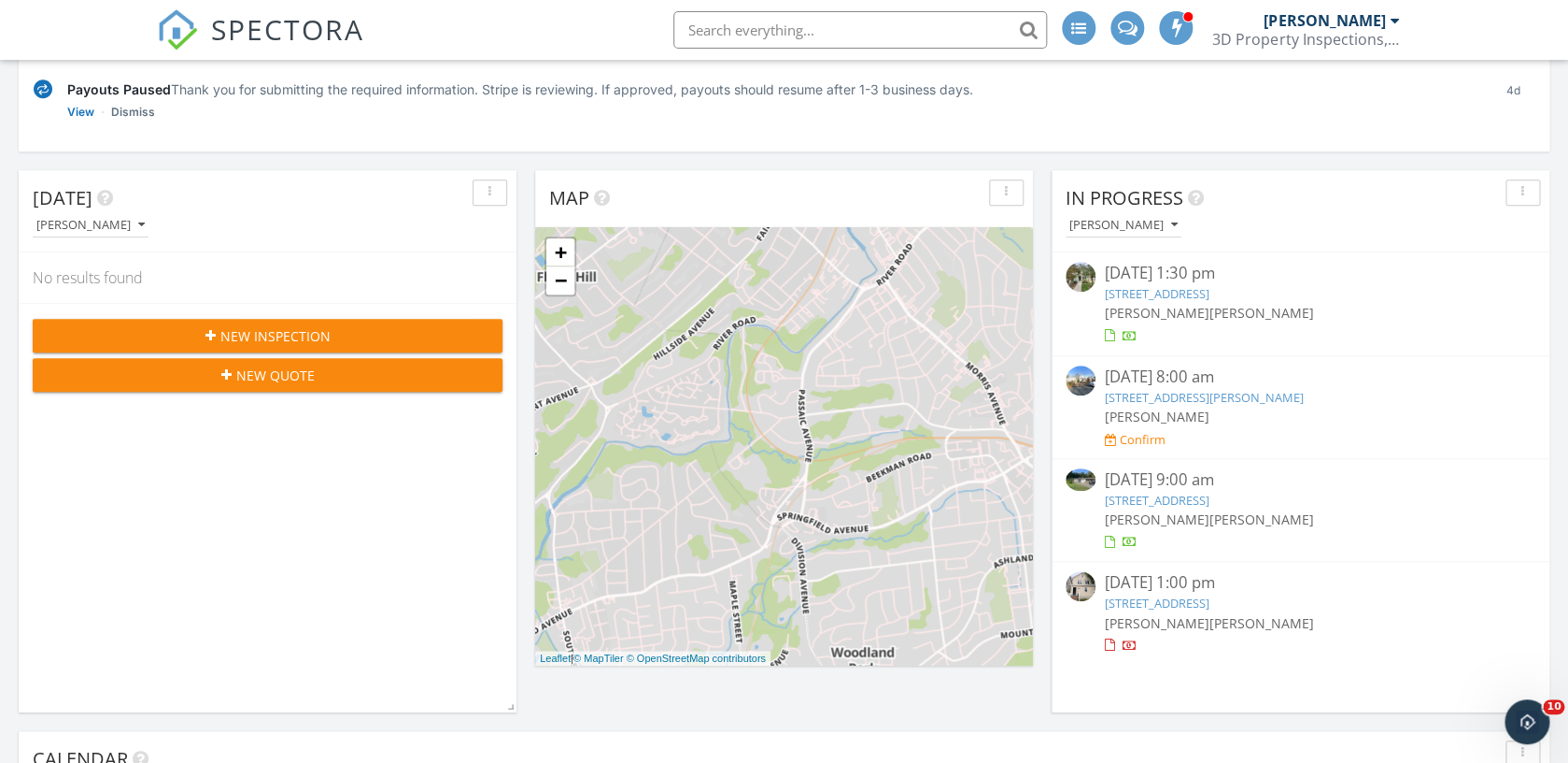
scroll to position [367, 0]
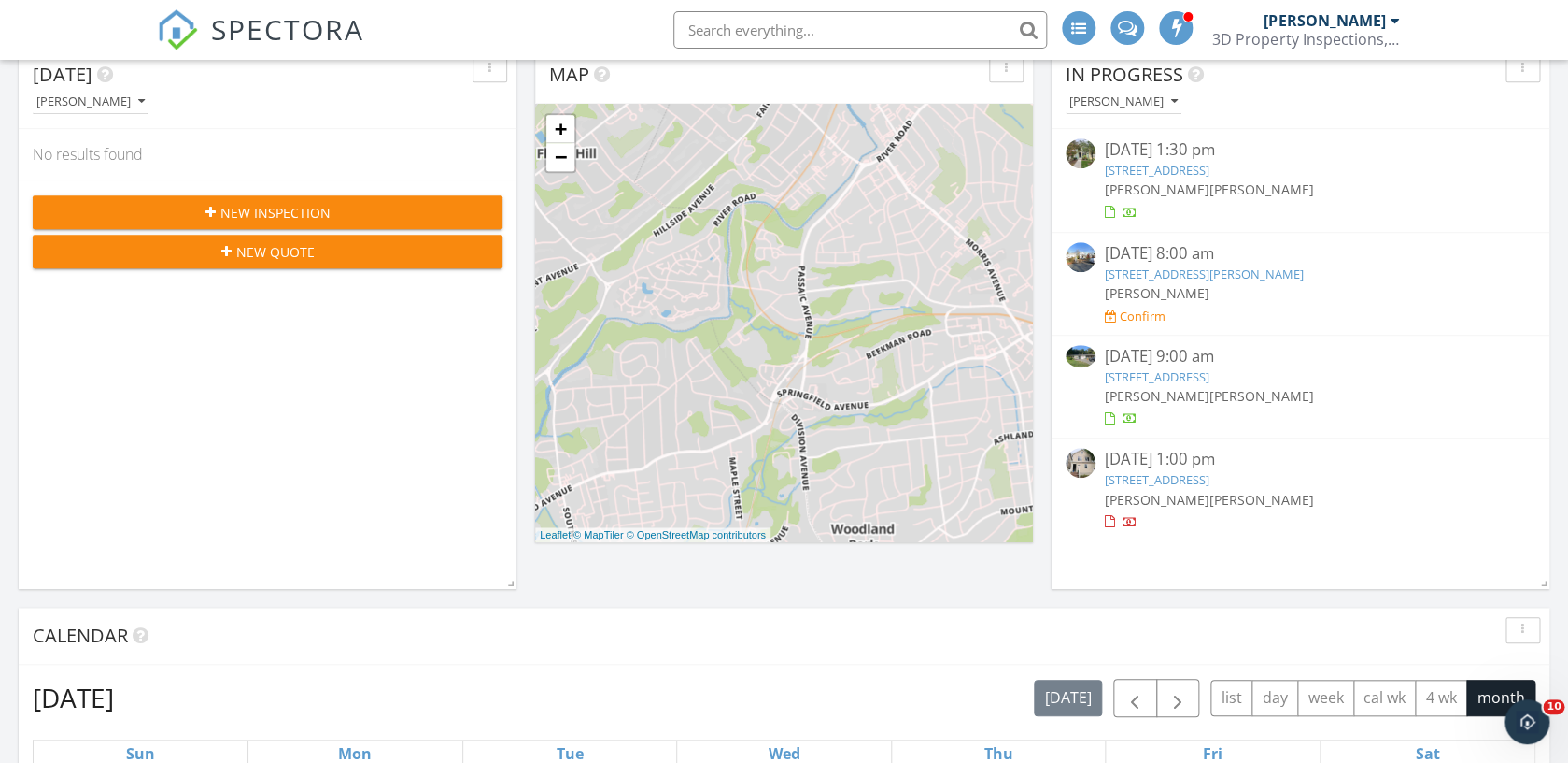
click at [1175, 480] on link "513 Bond St, Elizabeth, NJ 07206" at bounding box center [1157, 479] width 104 height 17
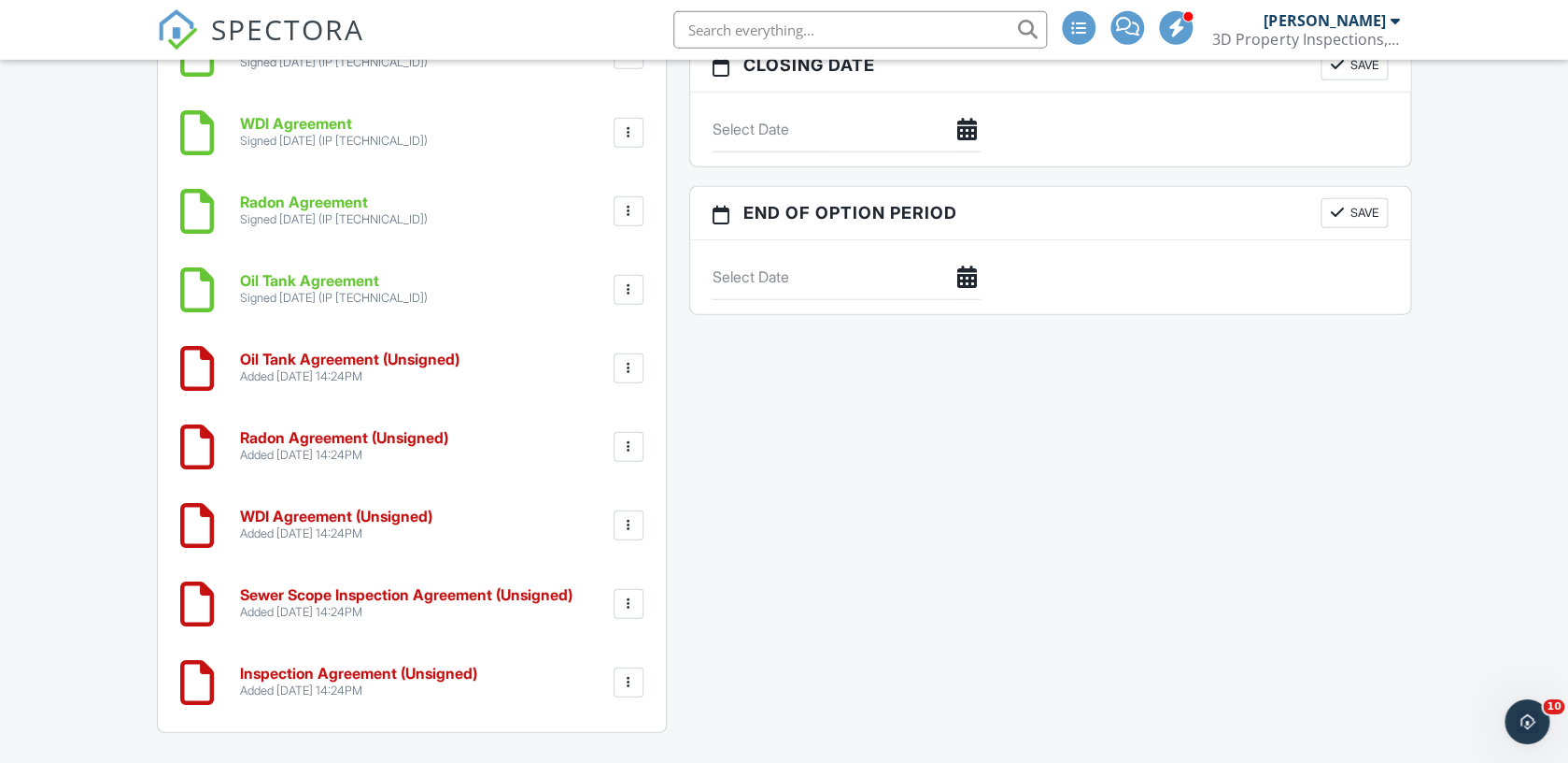
scroll to position [1927, 0]
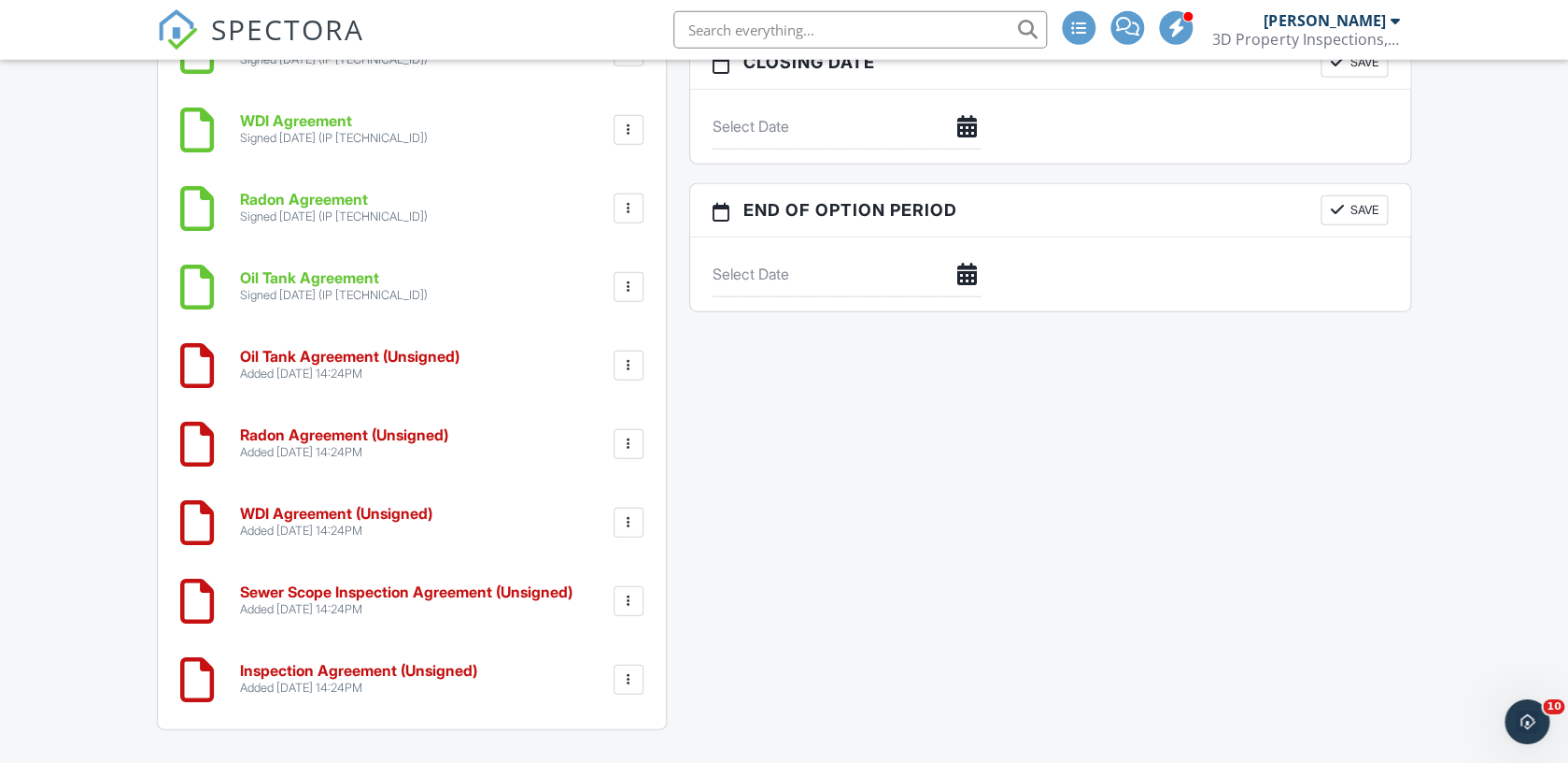
click at [624, 350] on div at bounding box center [629, 365] width 30 height 30
click at [633, 356] on div at bounding box center [629, 365] width 19 height 19
click at [600, 487] on li "Delete" at bounding box center [579, 510] width 106 height 47
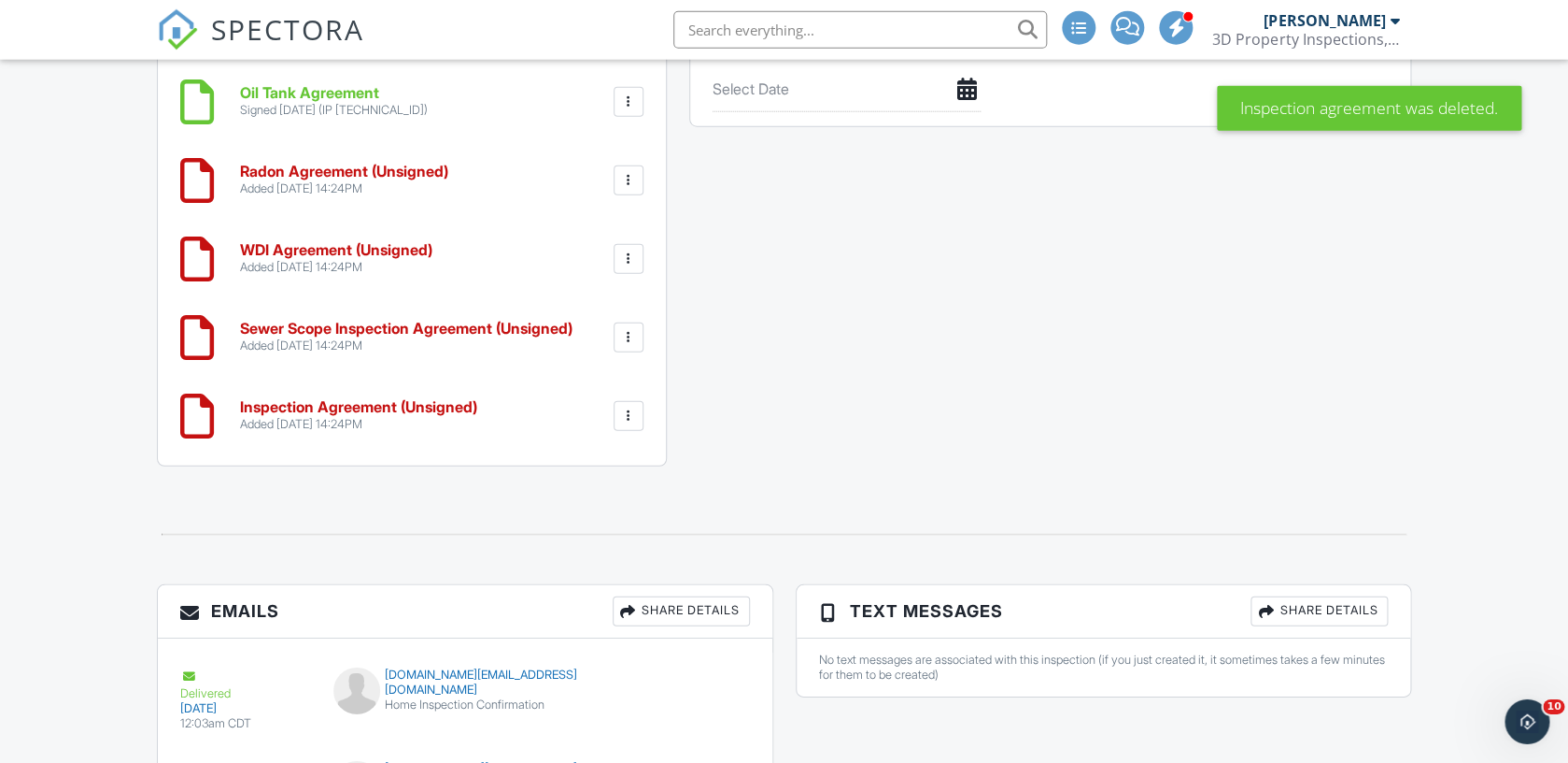
scroll to position [2114, 0]
click at [638, 163] on div at bounding box center [629, 178] width 30 height 30
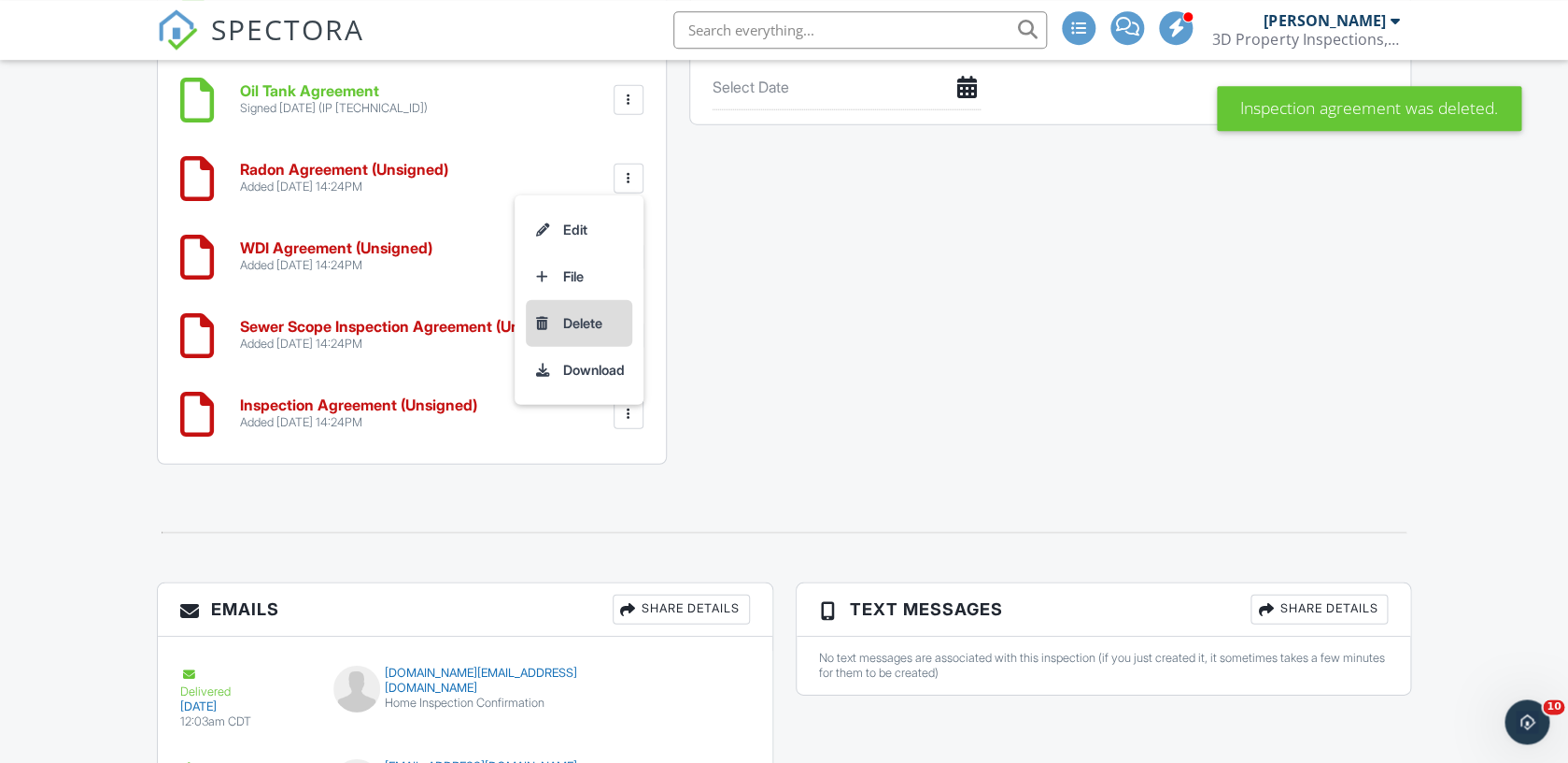
click at [593, 300] on li "Delete" at bounding box center [579, 323] width 106 height 47
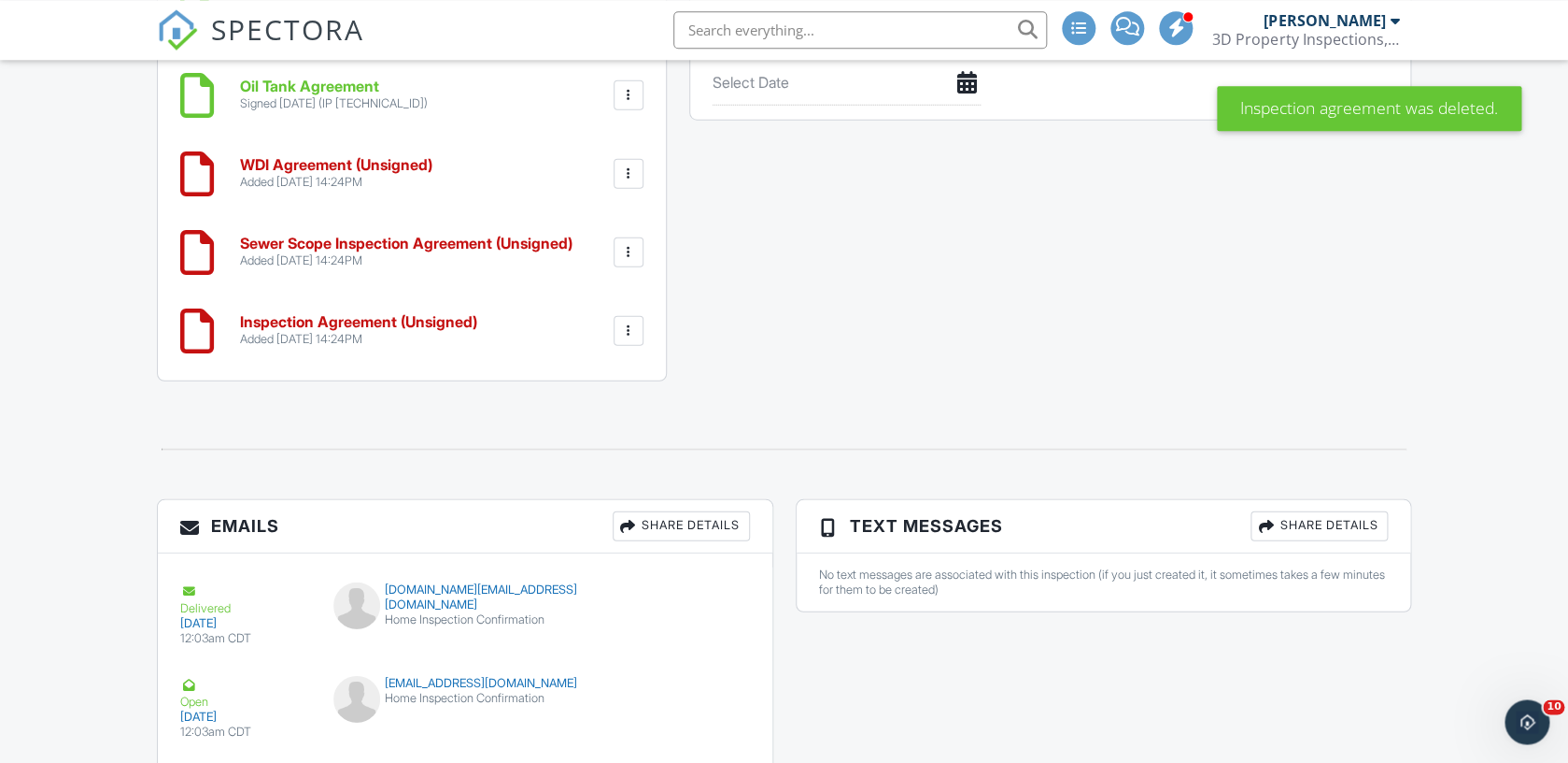
scroll to position [2122, 0]
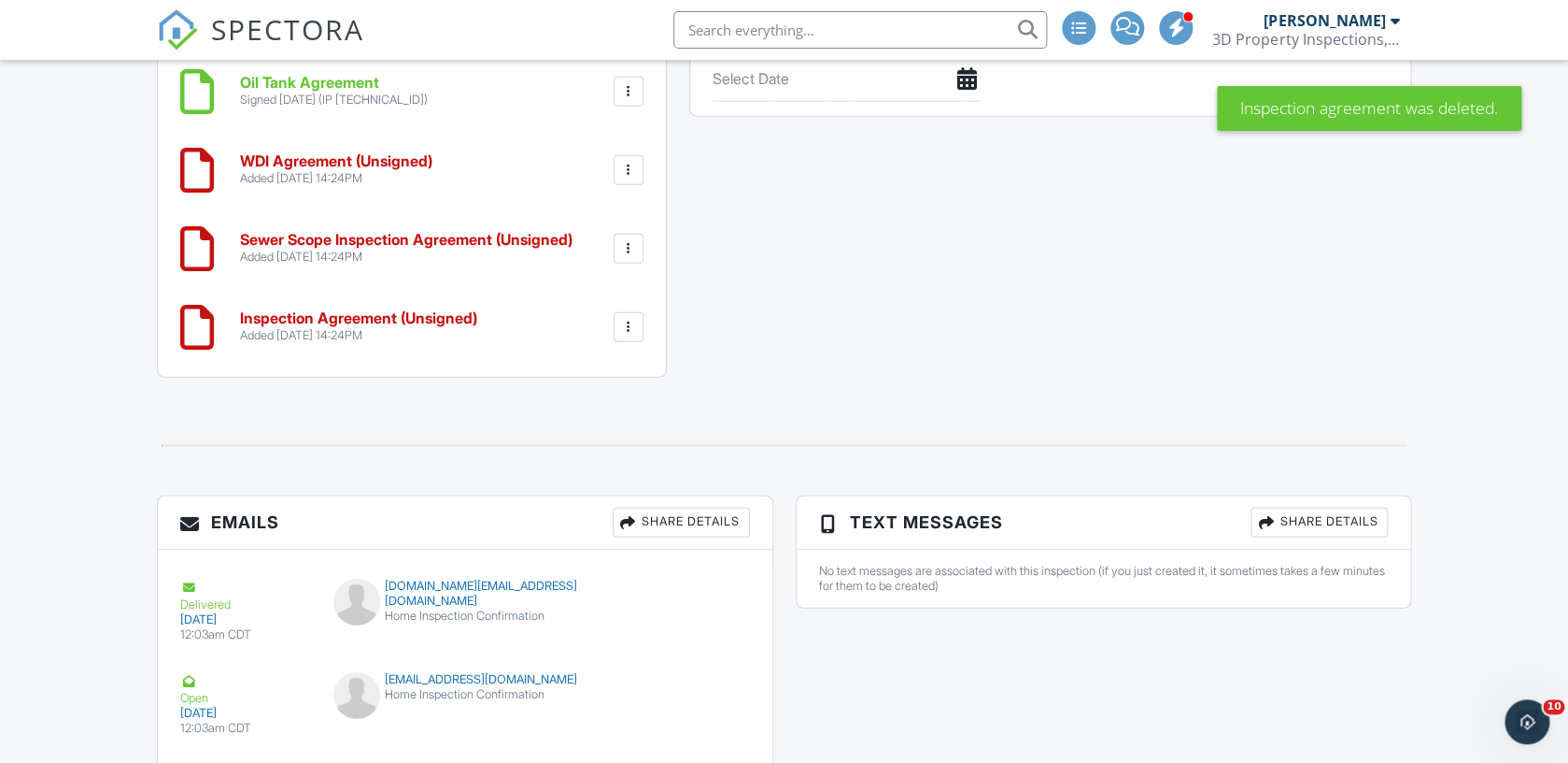
click at [629, 160] on div at bounding box center [629, 170] width 19 height 19
click at [599, 291] on li "Delete" at bounding box center [579, 314] width 106 height 47
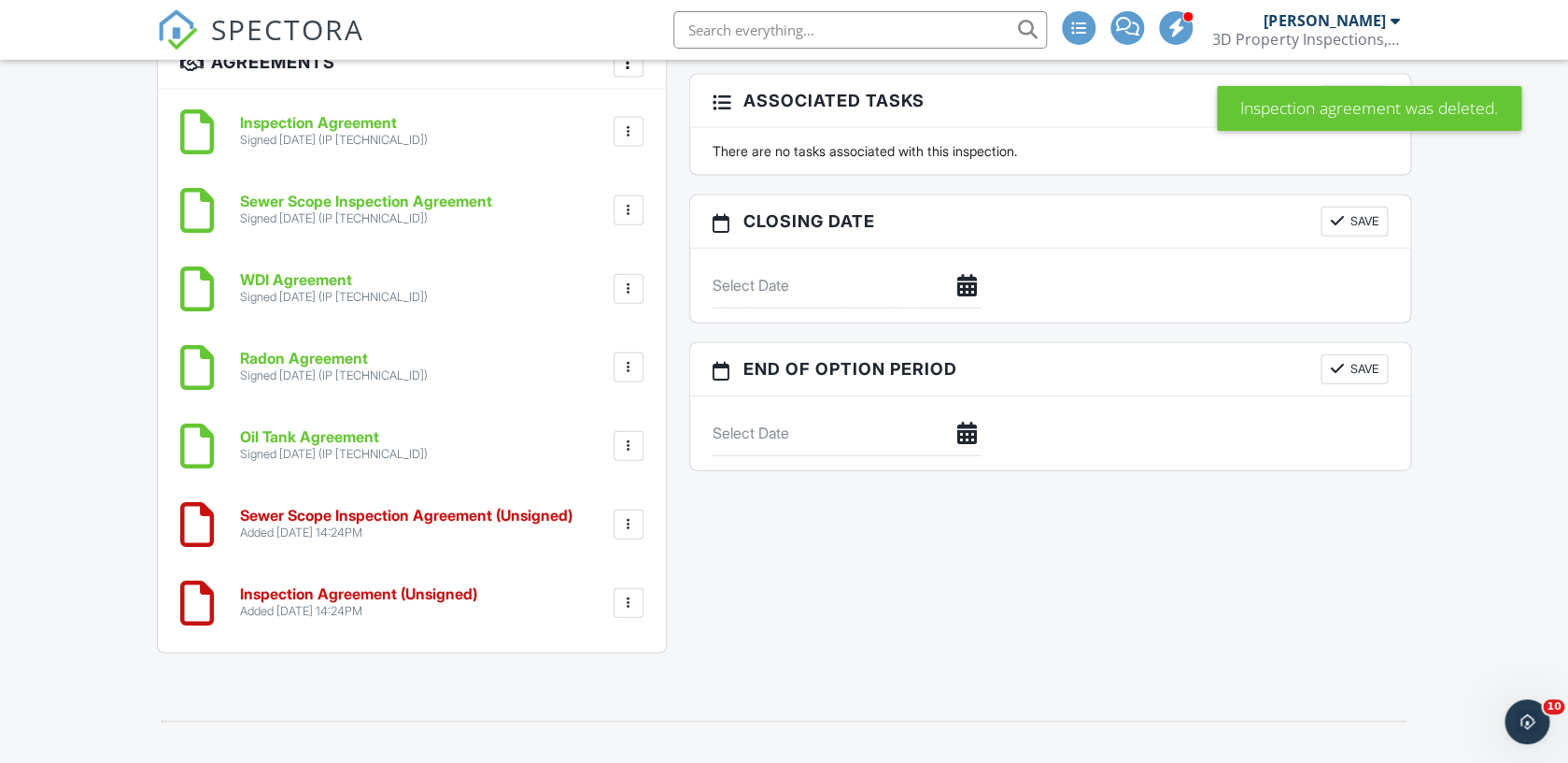
scroll to position [1787, 0]
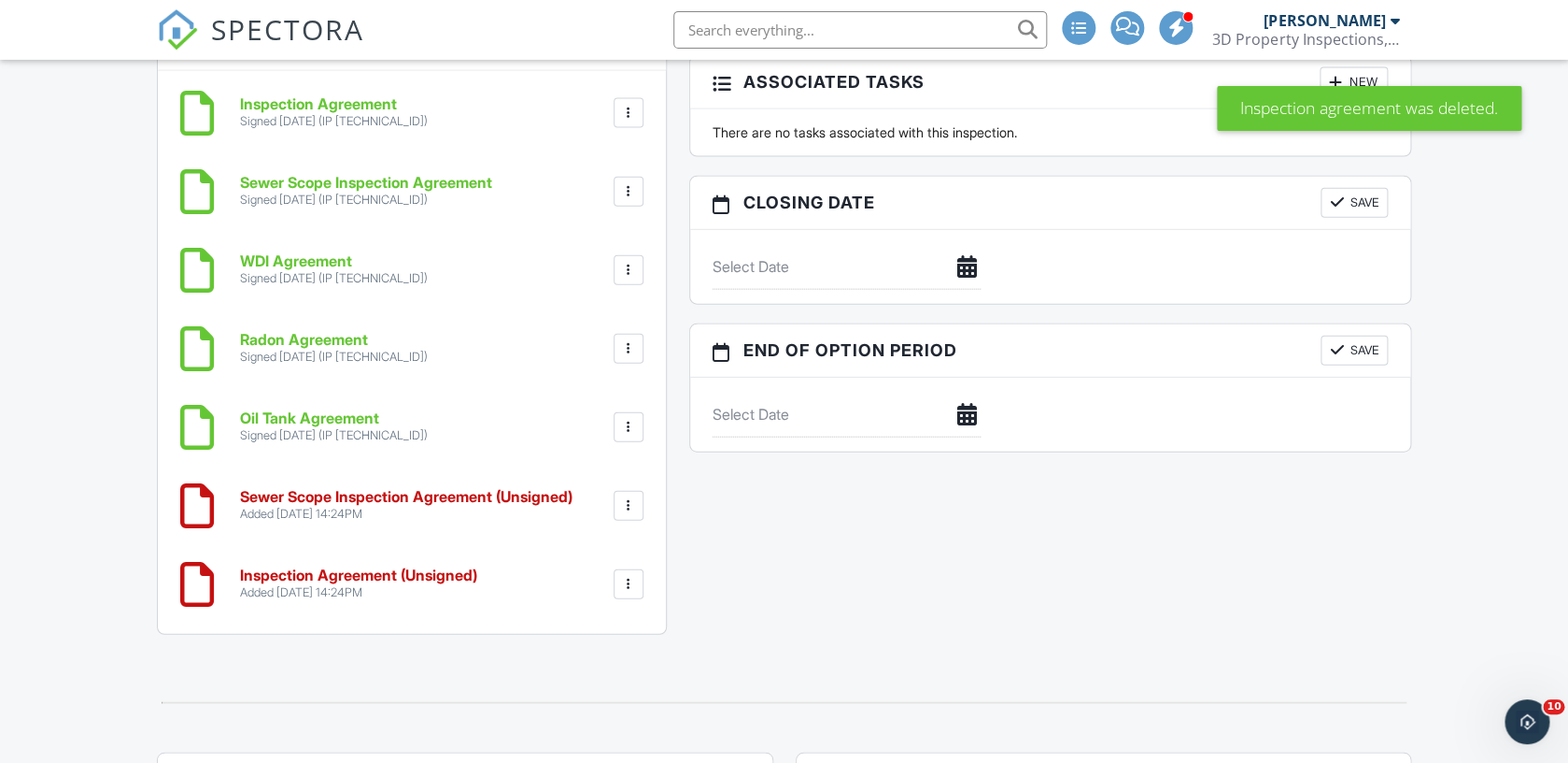
click at [624, 496] on div at bounding box center [629, 506] width 19 height 19
click at [576, 627] on li "Delete" at bounding box center [579, 650] width 106 height 47
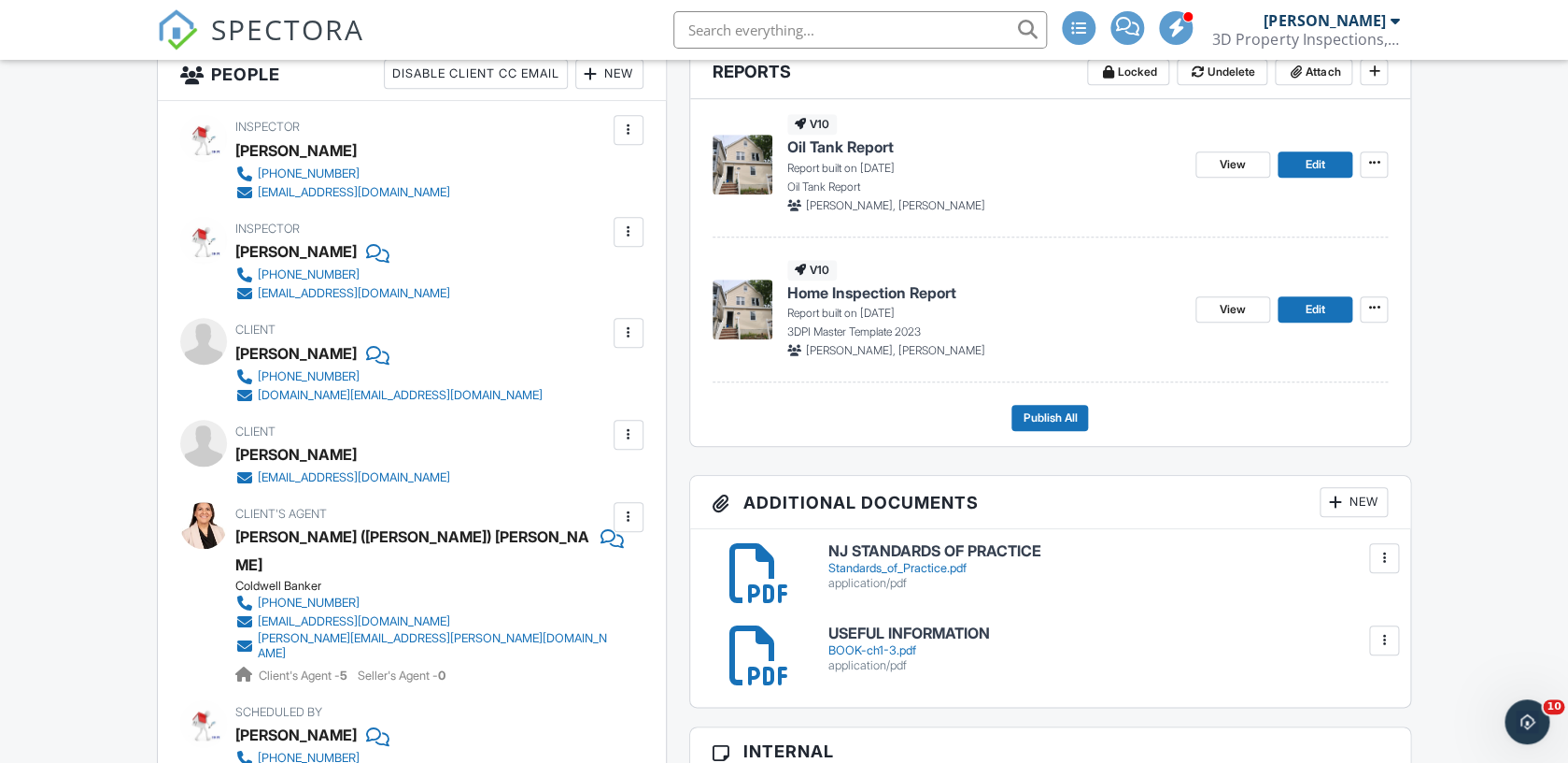
scroll to position [504, 0]
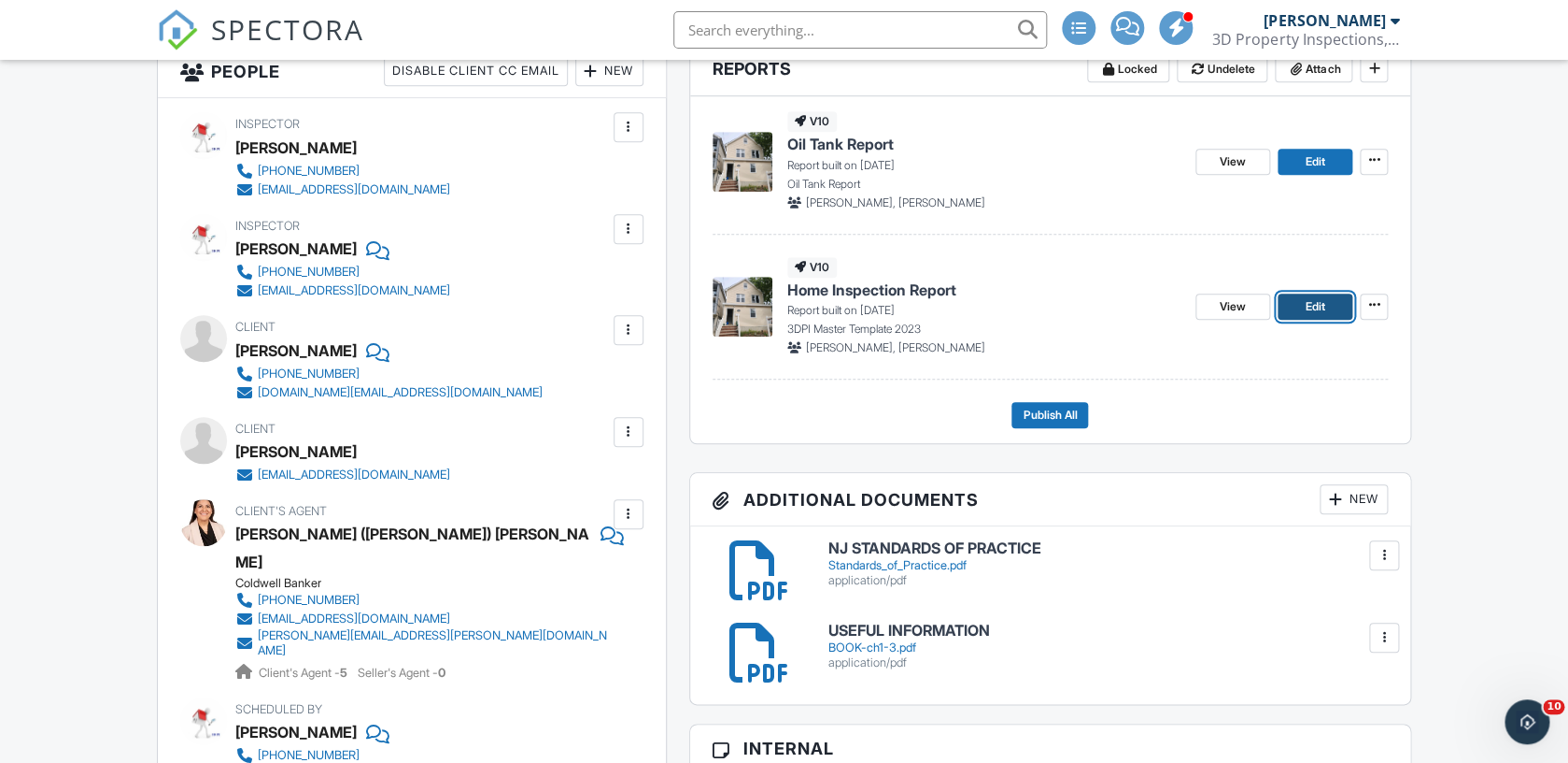
click at [1310, 317] on link "Edit" at bounding box center [1315, 307] width 75 height 27
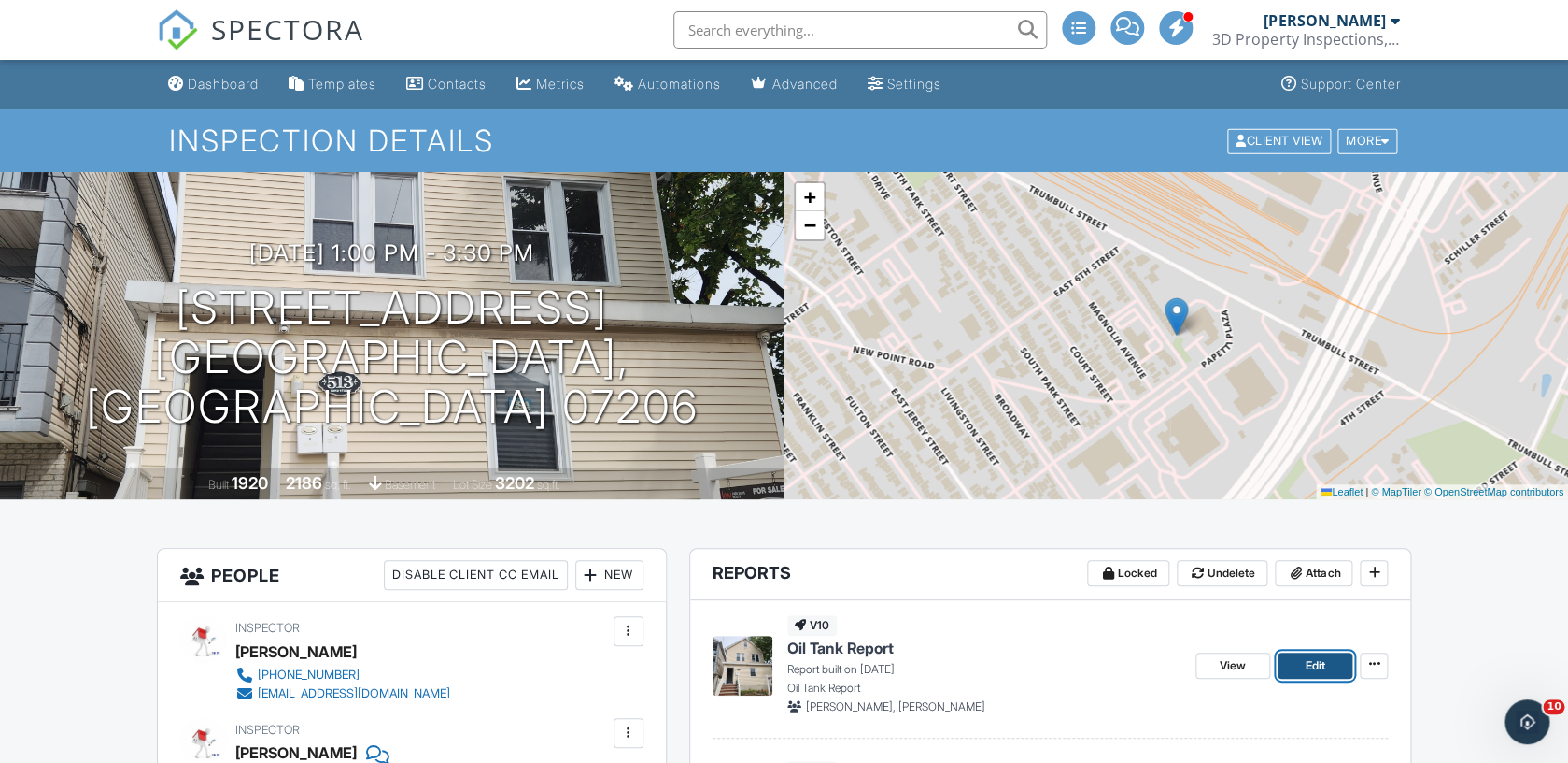
click at [1324, 661] on span "Edit" at bounding box center [1316, 665] width 20 height 19
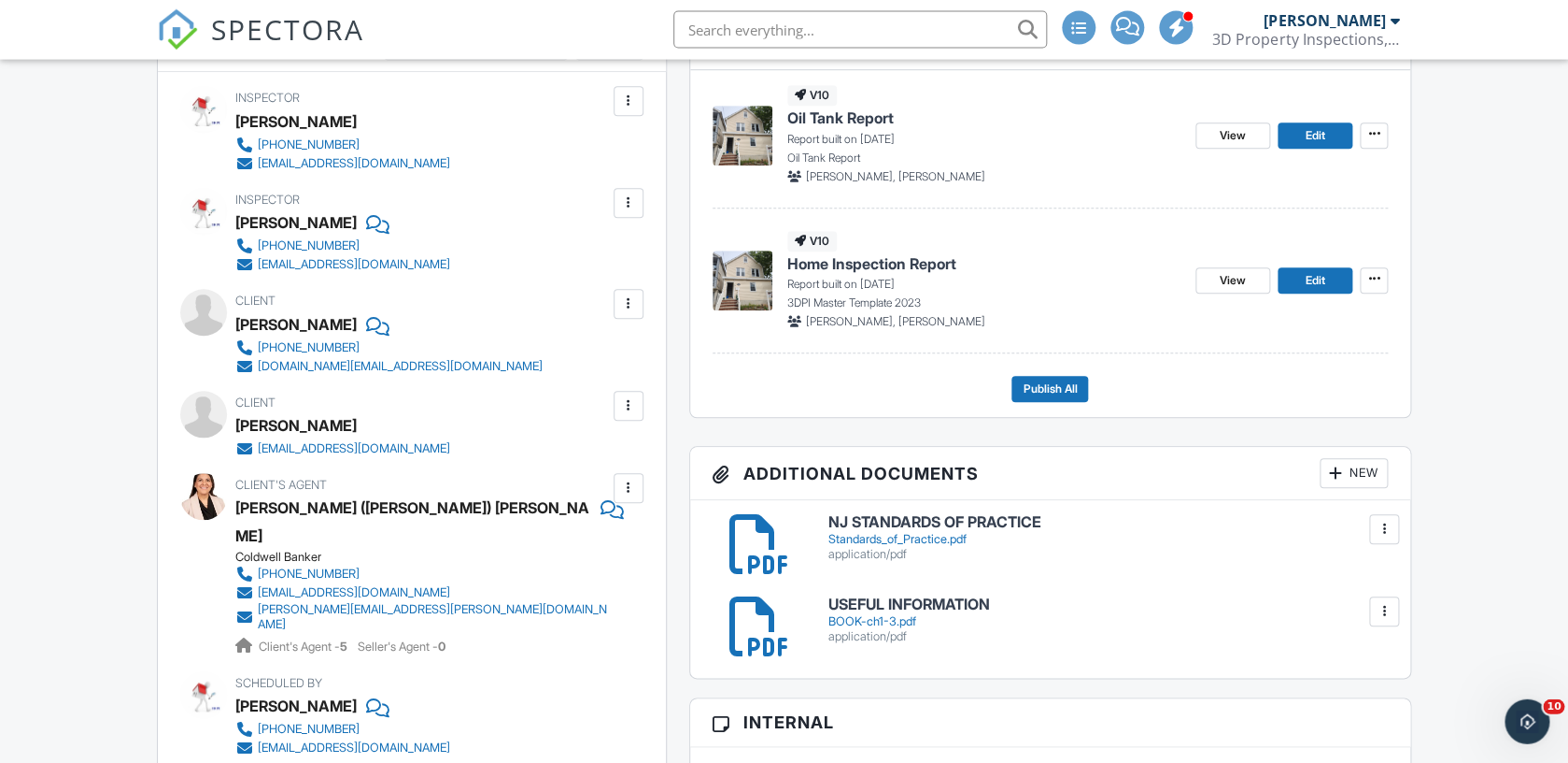
scroll to position [531, 0]
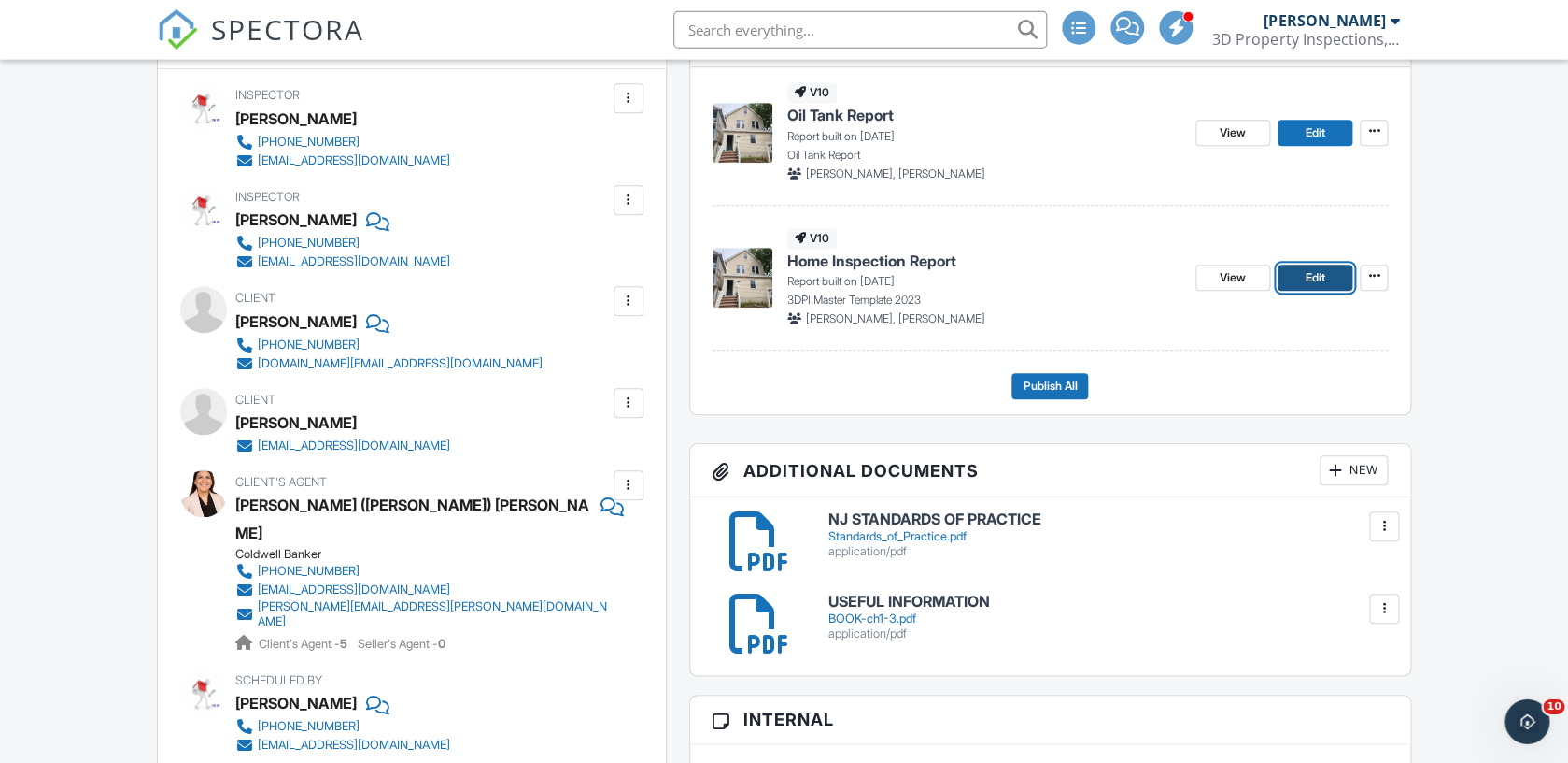
click at [1310, 284] on span "Edit" at bounding box center [1316, 279] width 20 height 19
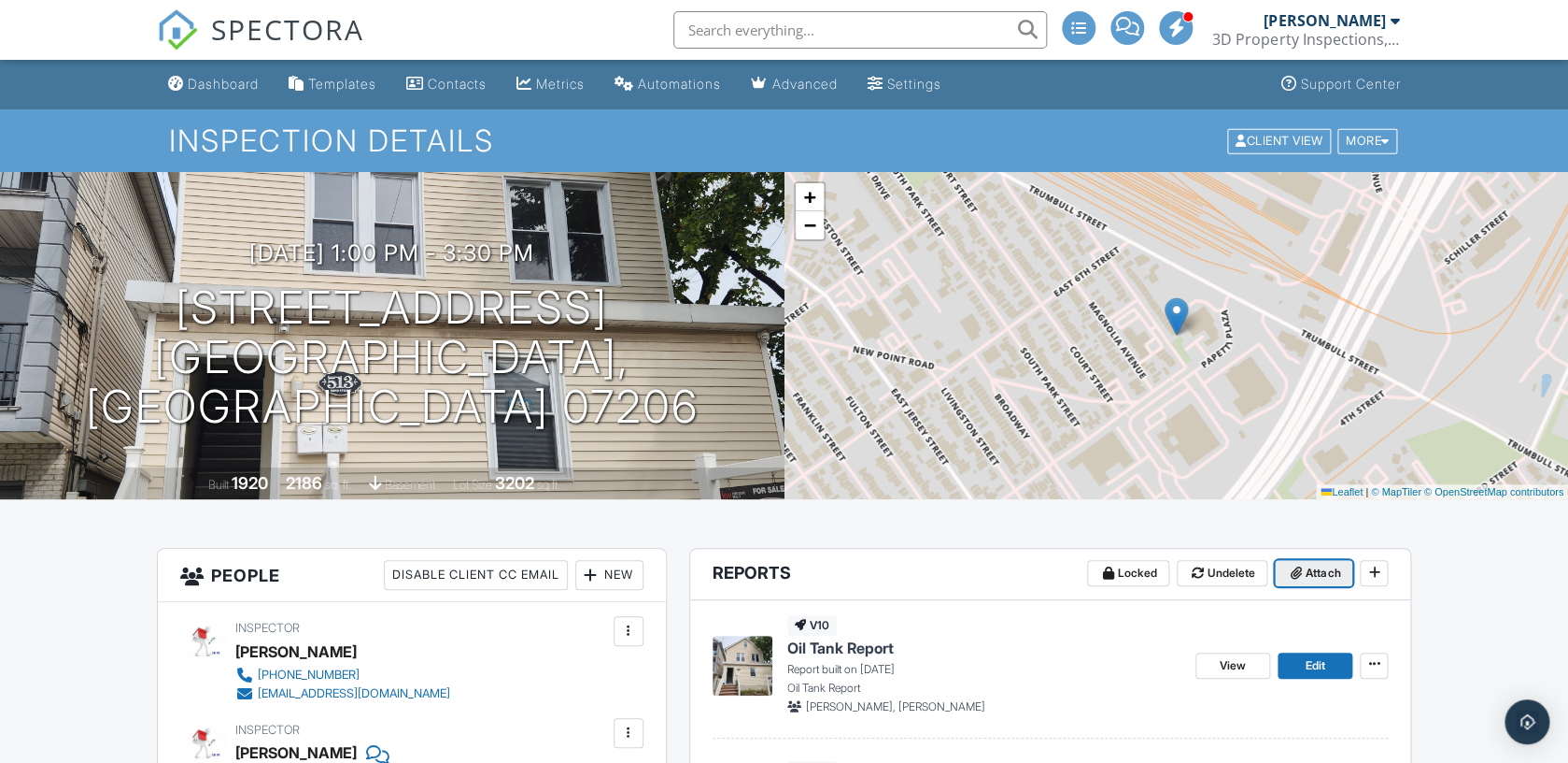
click at [1333, 578] on span "Attach" at bounding box center [1323, 573] width 34 height 19
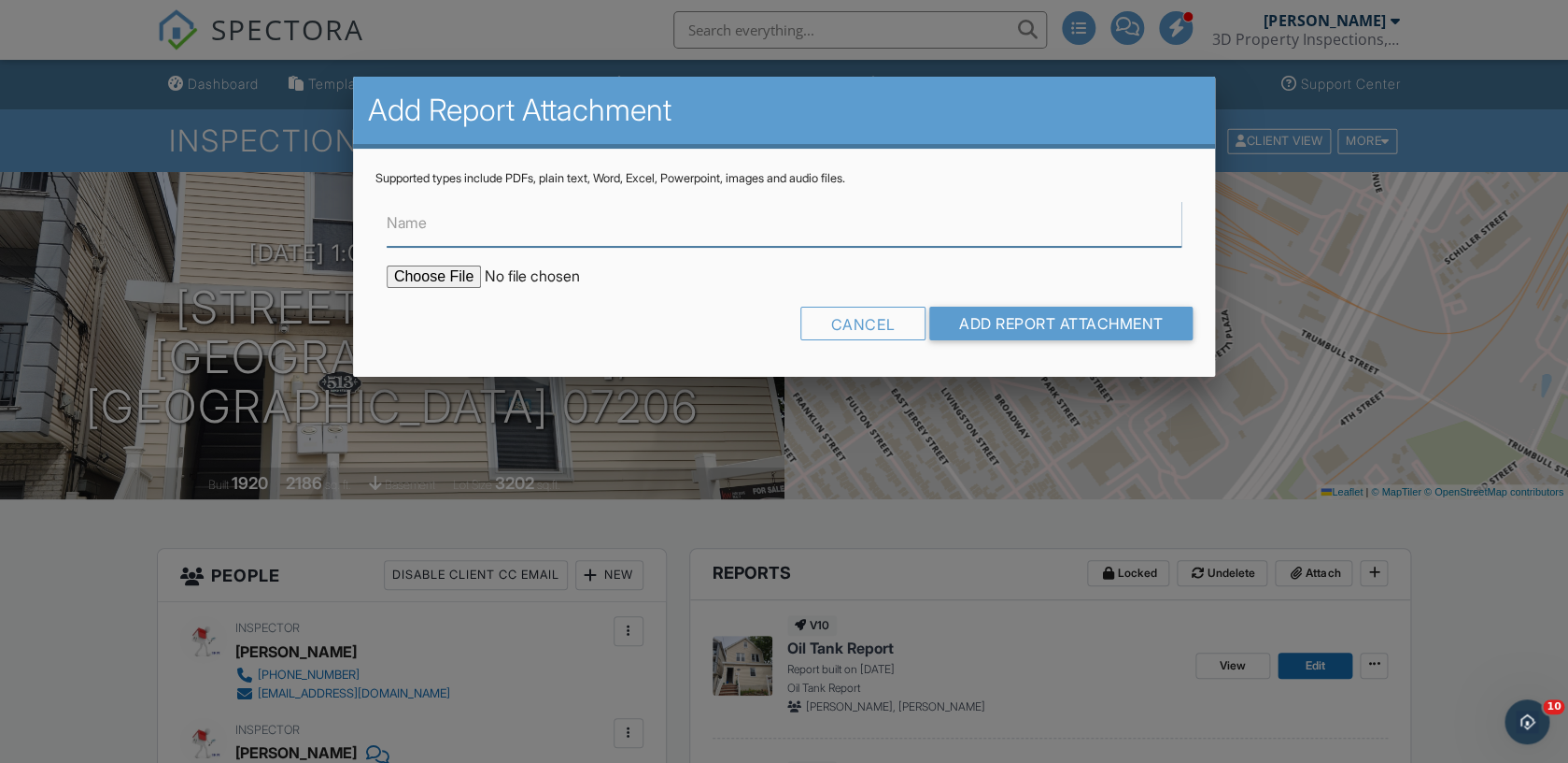
click at [850, 240] on input "Name" at bounding box center [784, 224] width 795 height 46
type input "Wood Destroying Insect Report"
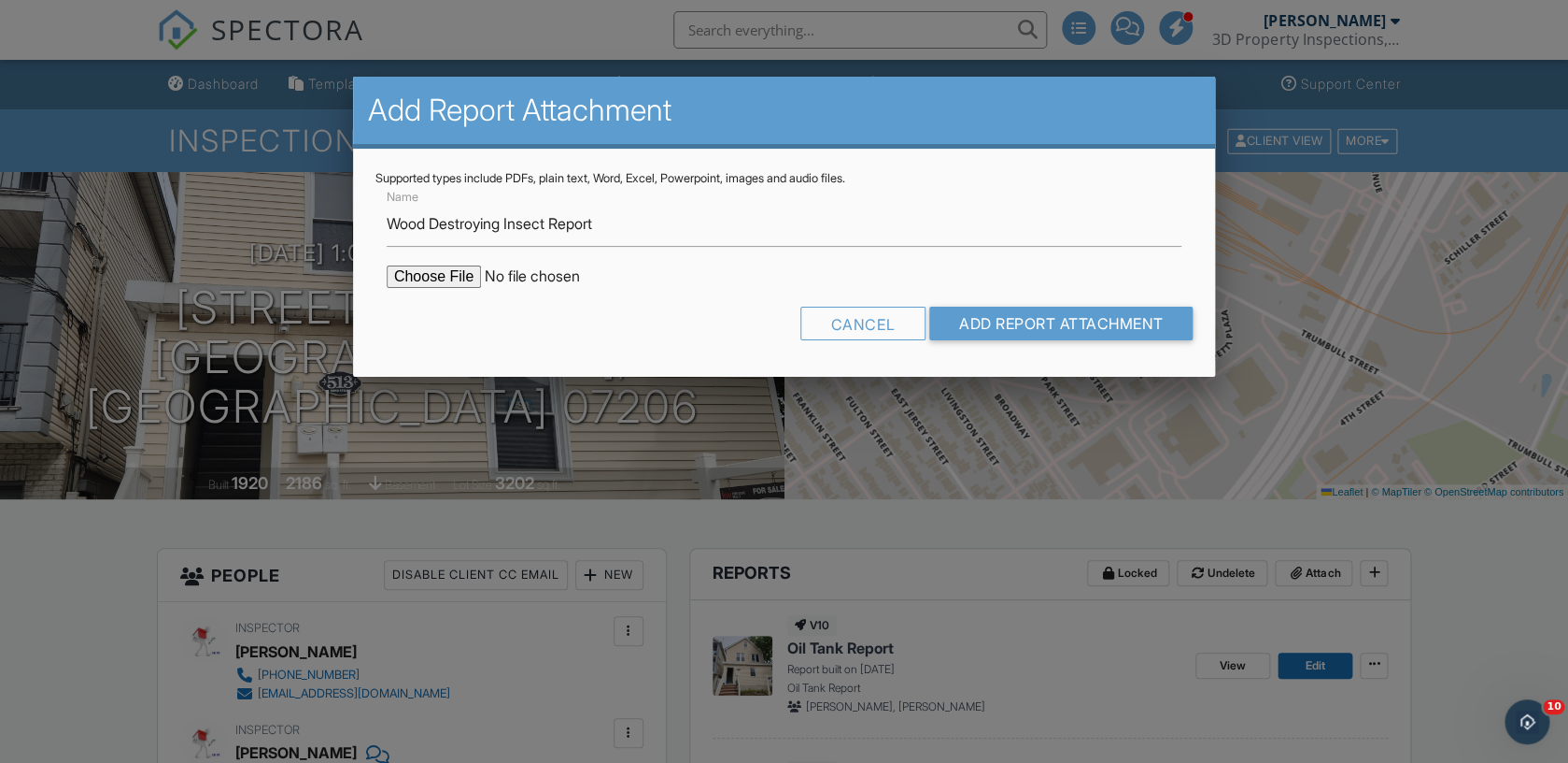
click at [432, 279] on input "file" at bounding box center [545, 277] width 318 height 23
type input "C:\fakepath\513-bond-street-2025-09-28-d-kp9c.pdf"
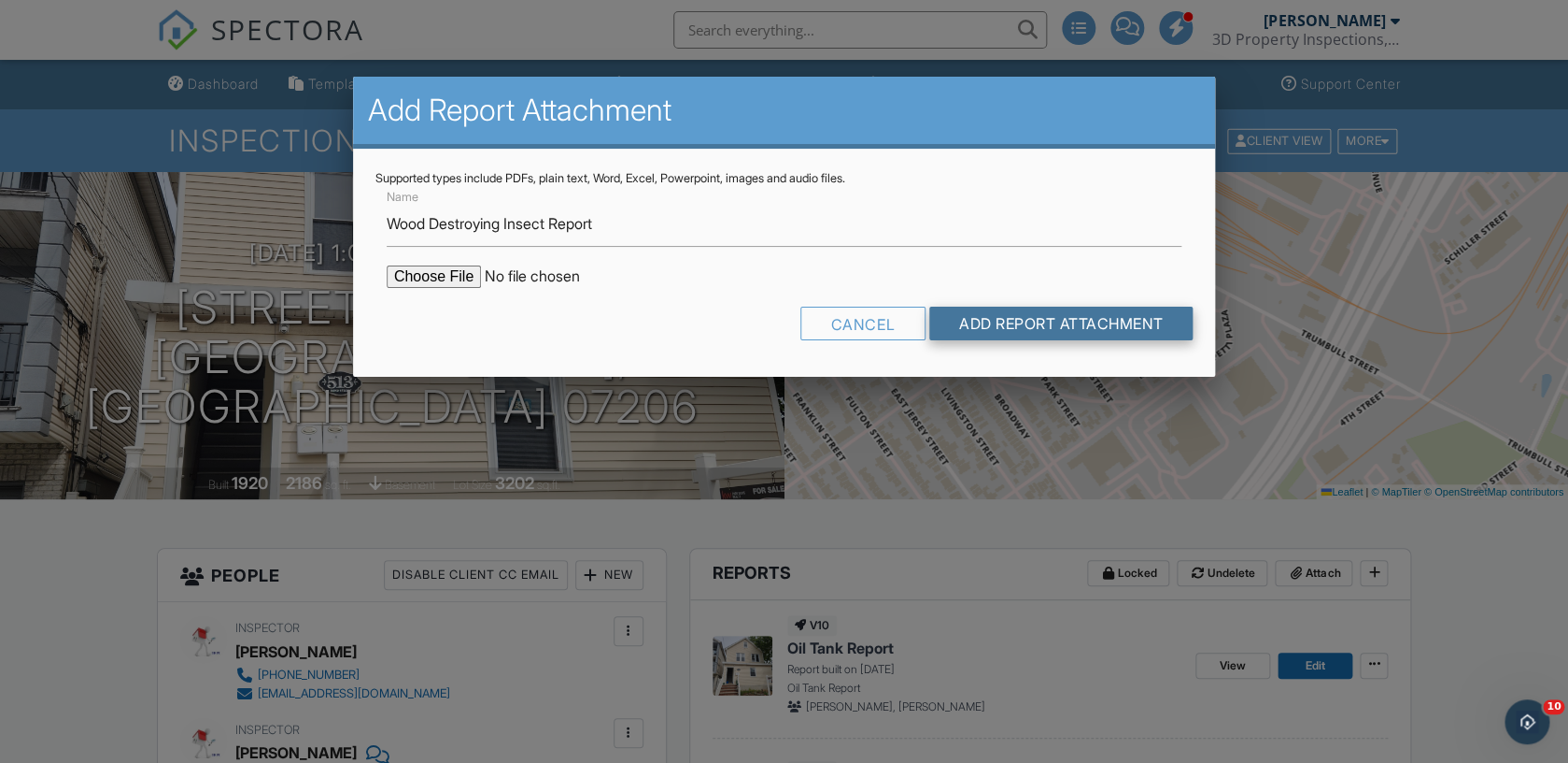
click at [1042, 327] on input "Add Report Attachment" at bounding box center [1061, 323] width 265 height 33
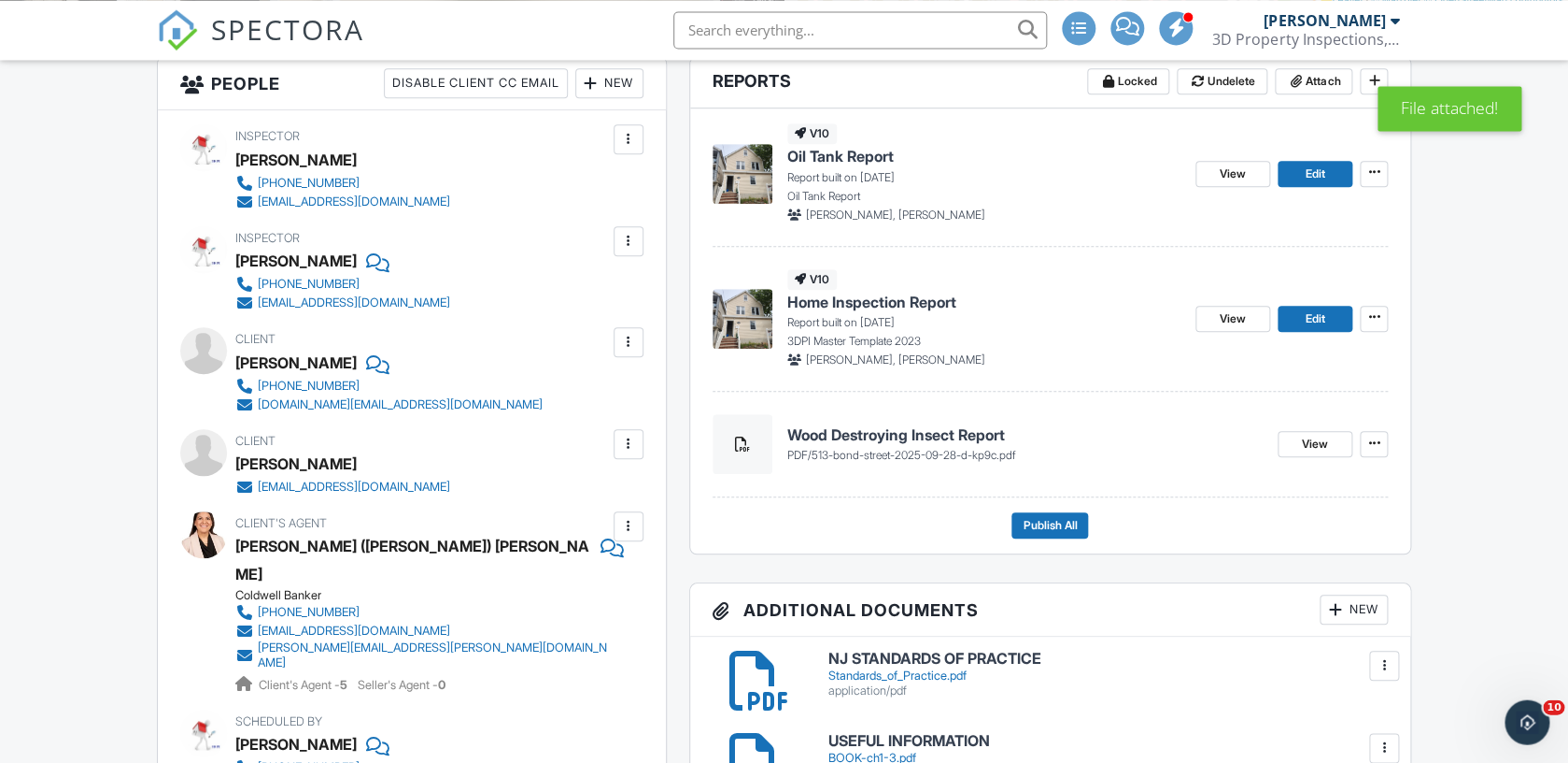
scroll to position [494, 0]
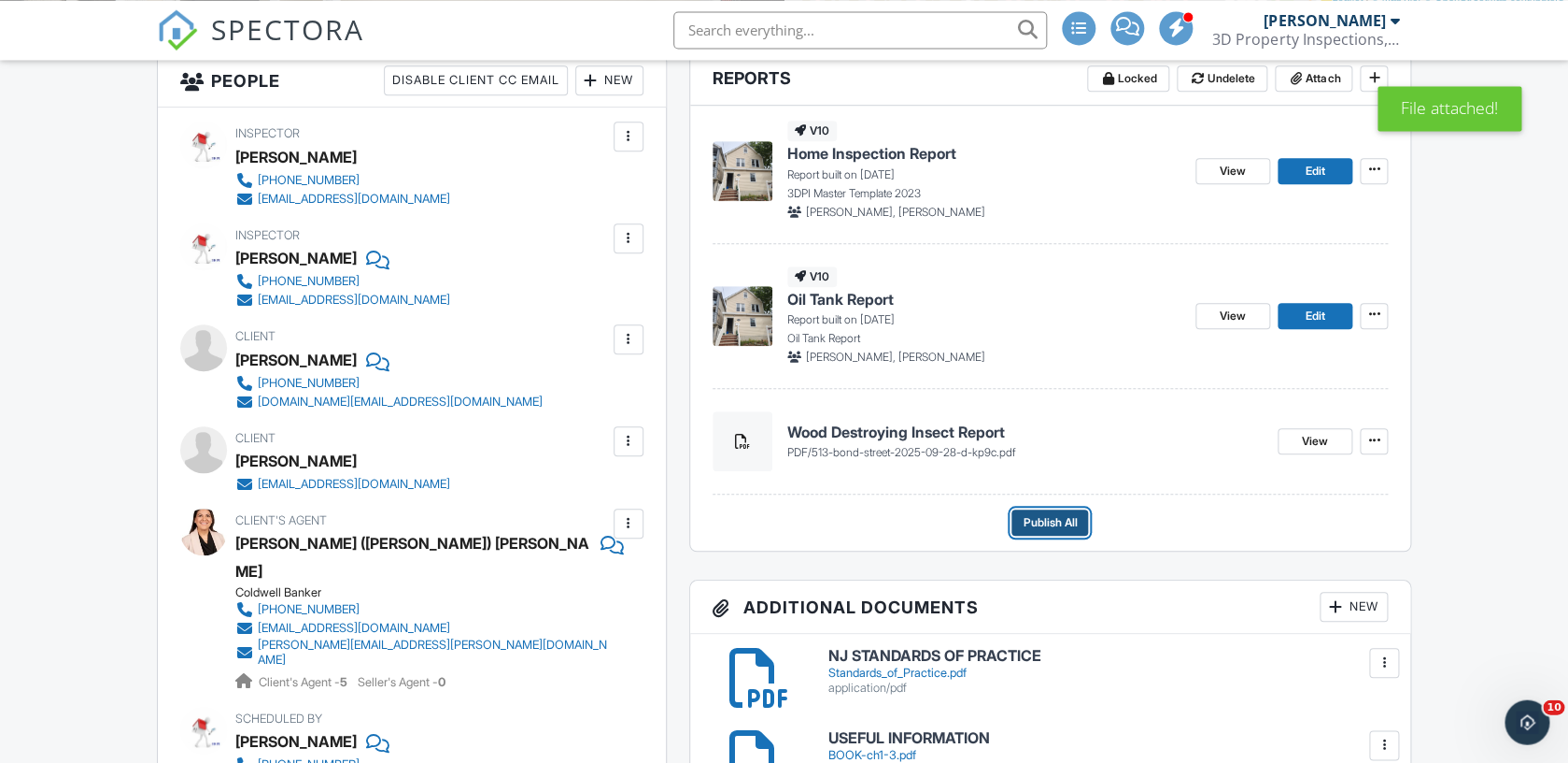
click at [1046, 524] on span "Publish All" at bounding box center [1049, 523] width 54 height 19
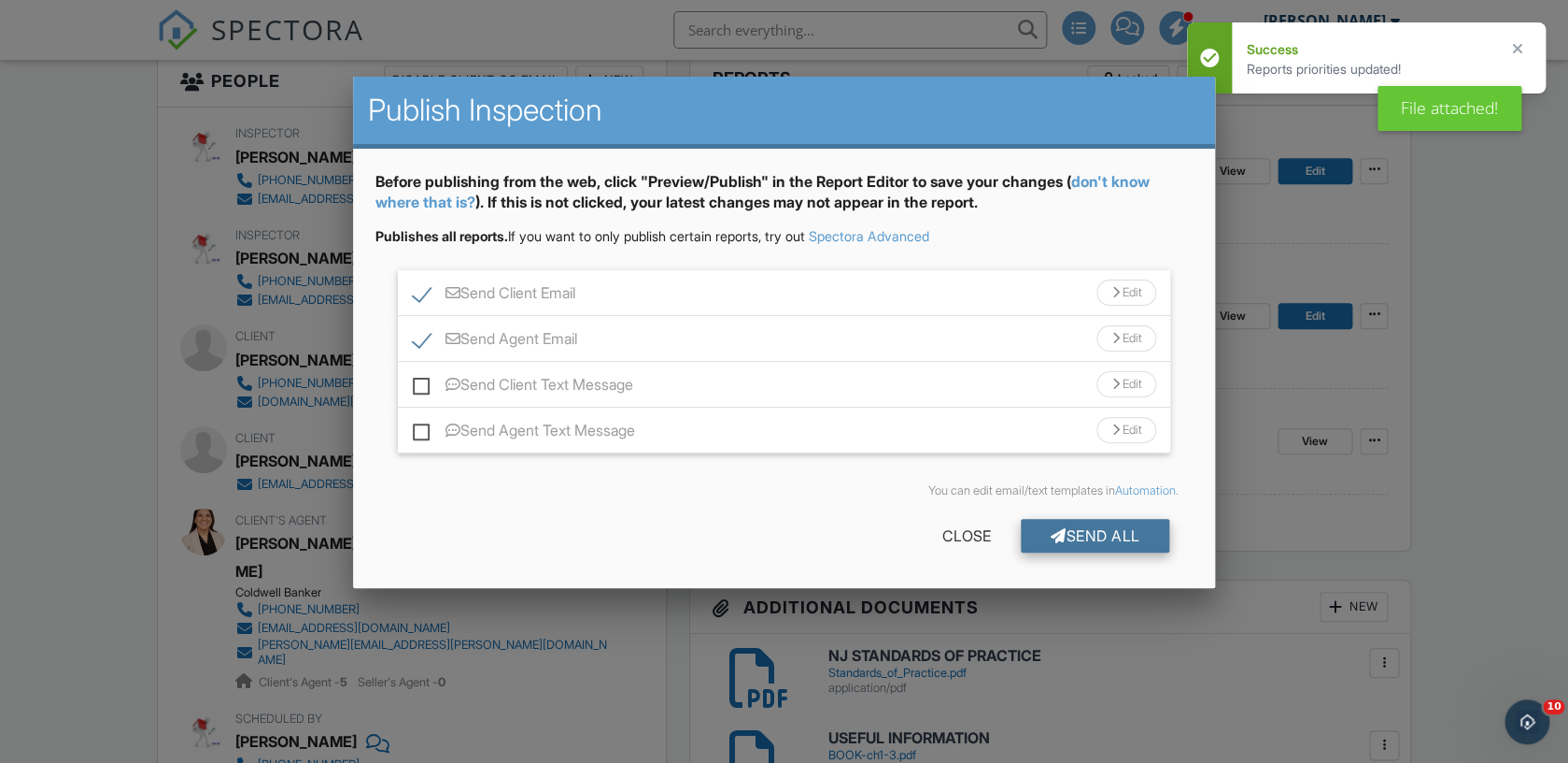
click at [1067, 536] on div "Send All" at bounding box center [1096, 535] width 150 height 33
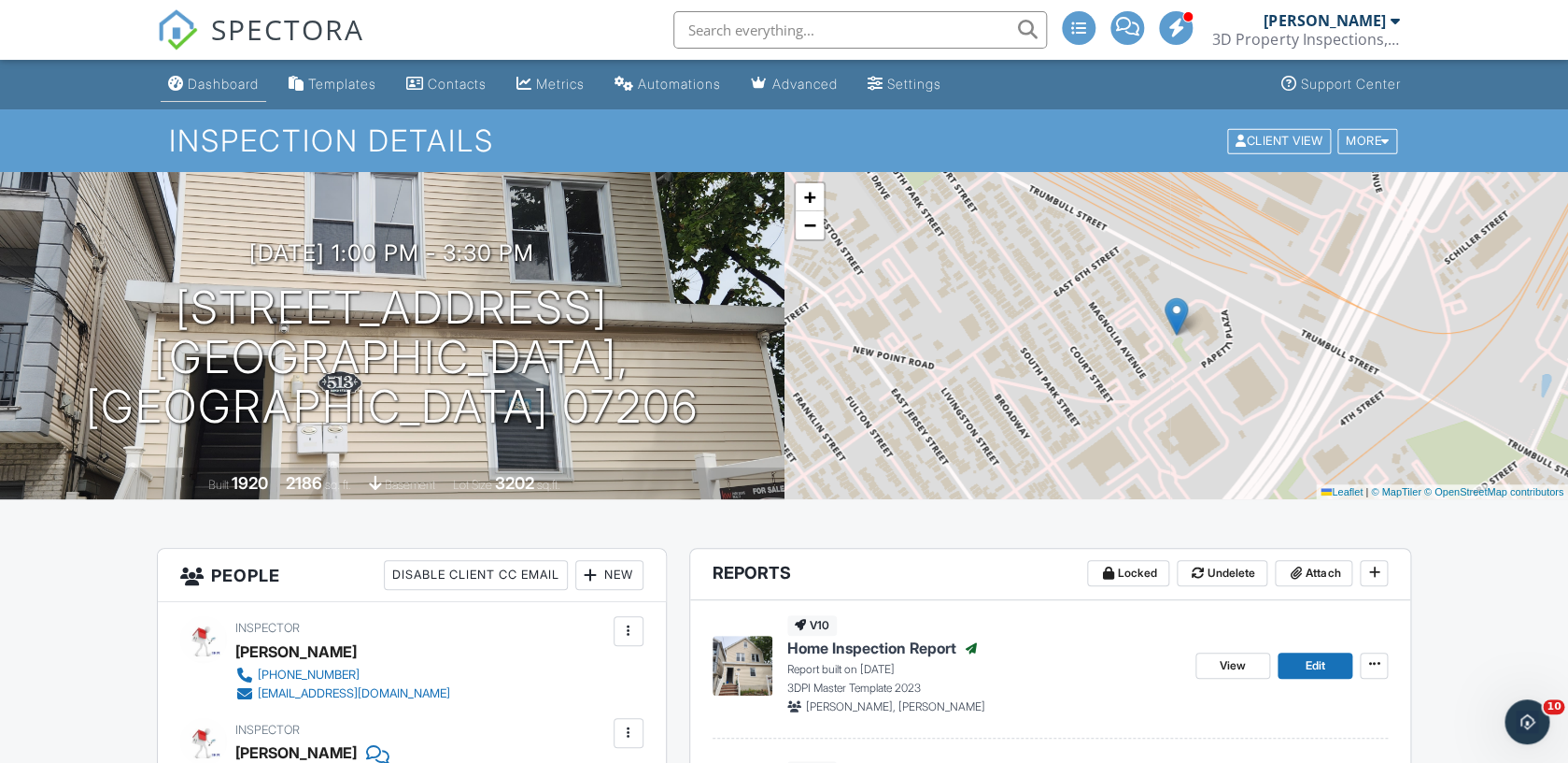
click at [219, 102] on link "Dashboard" at bounding box center [212, 84] width 105 height 34
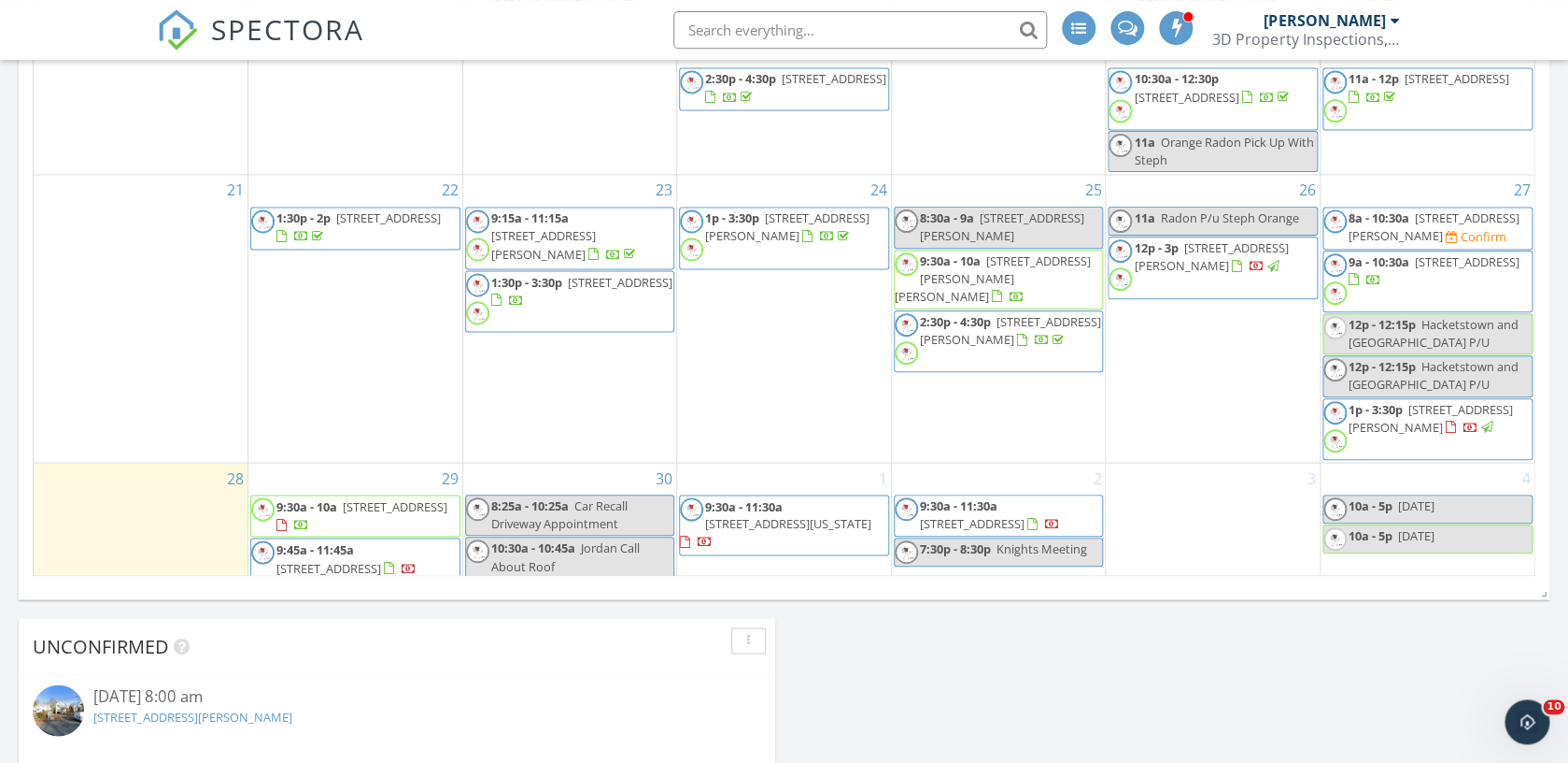
scroll to position [1293, 0]
